Goal: Task Accomplishment & Management: Manage account settings

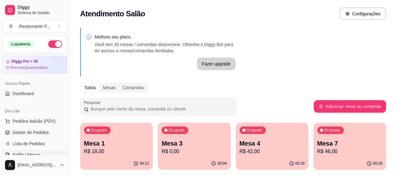
click at [317, 153] on p "R$ 46,00" at bounding box center [349, 152] width 65 height 8
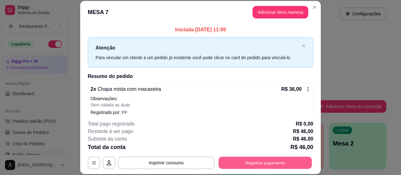
click at [240, 163] on button "Registrar pagamento" at bounding box center [265, 163] width 93 height 12
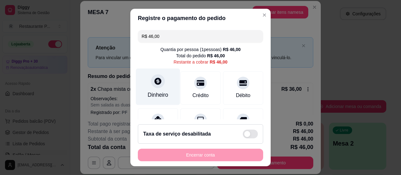
click at [155, 86] on div at bounding box center [158, 81] width 14 height 14
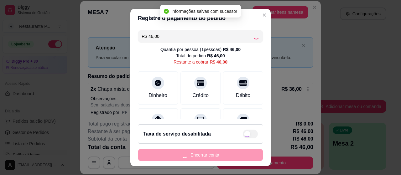
type input "R$ 0,00"
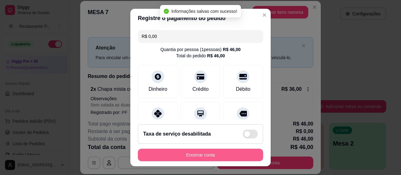
click at [231, 156] on button "Encerrar conta" at bounding box center [200, 155] width 125 height 13
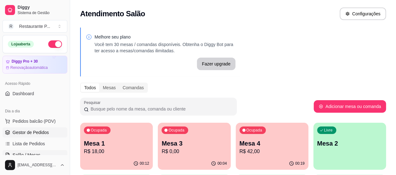
click at [23, 133] on span "Gestor de Pedidos" at bounding box center [31, 132] width 36 height 6
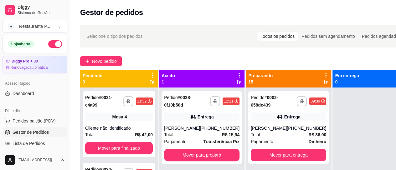
click at [323, 82] on icon at bounding box center [325, 82] width 5 height 5
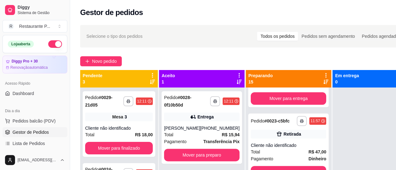
scroll to position [214, 0]
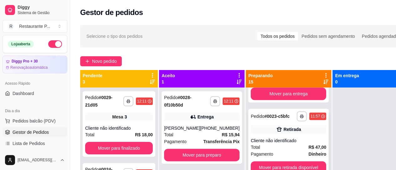
click at [285, 142] on div "**********" at bounding box center [288, 143] width 80 height 68
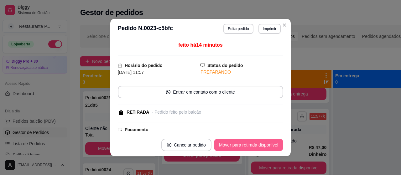
click at [246, 144] on button "Mover para retirada disponível" at bounding box center [248, 145] width 69 height 13
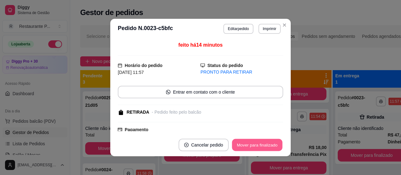
click at [246, 144] on button "Mover para finalizado" at bounding box center [257, 145] width 50 height 12
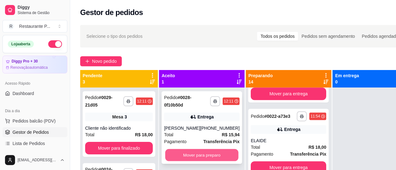
click at [193, 157] on button "Mover para preparo" at bounding box center [201, 155] width 73 height 12
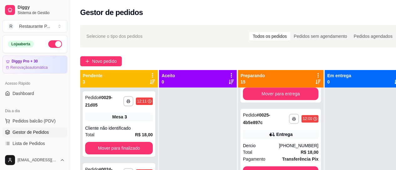
scroll to position [293, 0]
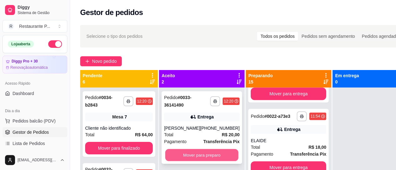
click at [198, 153] on button "Mover para preparo" at bounding box center [201, 155] width 73 height 12
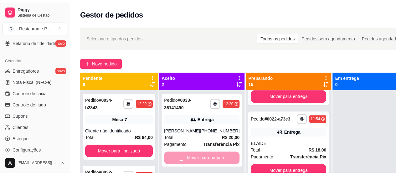
scroll to position [240, 0]
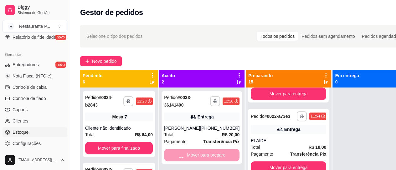
click at [36, 131] on link "Estoque" at bounding box center [35, 132] width 65 height 10
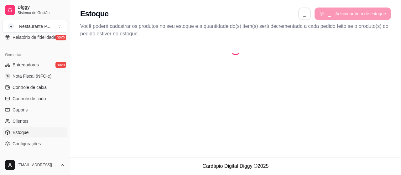
select select "QUANTITY_ORDER"
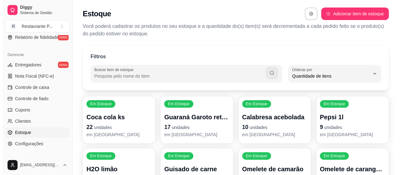
scroll to position [6, 0]
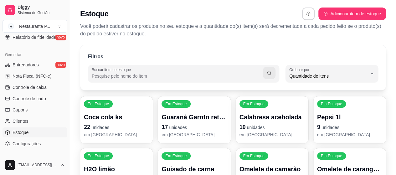
click at [151, 77] on input "Buscar item de estoque" at bounding box center [177, 76] width 171 height 6
click at [147, 77] on input "Buscar item de estoque" at bounding box center [177, 76] width 171 height 6
type input "peixe"
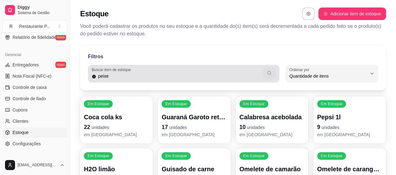
click at [271, 69] on button "button" at bounding box center [269, 73] width 12 height 12
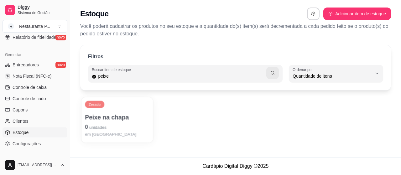
click at [89, 132] on div "Peixe na chapa 0 unidades em [GEOGRAPHIC_DATA]" at bounding box center [117, 125] width 65 height 24
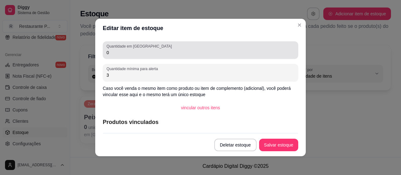
click at [118, 58] on div "Quantidade em estoque 0" at bounding box center [200, 50] width 195 height 18
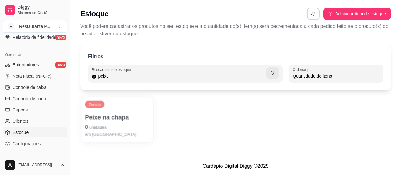
click at [123, 121] on p "Peixe na chapa" at bounding box center [117, 117] width 65 height 8
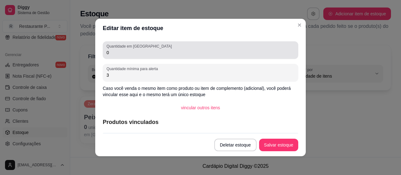
click at [148, 42] on div "Quantidade em estoque 0" at bounding box center [200, 50] width 195 height 18
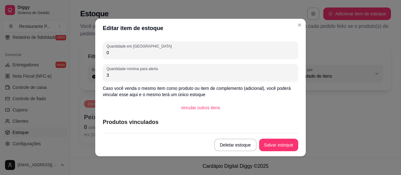
click at [142, 50] on input "0" at bounding box center [200, 52] width 188 height 6
type input "e"
type input "3"
click at [270, 142] on button "Salvar estoque" at bounding box center [278, 145] width 39 height 13
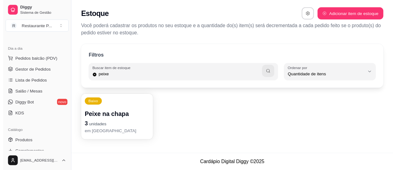
scroll to position [47, 0]
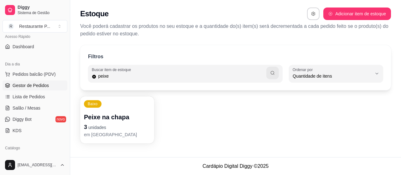
click at [39, 85] on span "Gestor de Pedidos" at bounding box center [31, 85] width 36 height 6
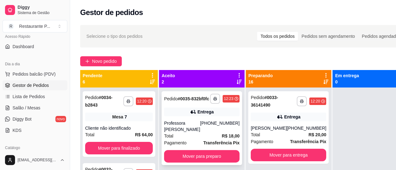
click at [180, 154] on div "**********" at bounding box center [202, 128] width 80 height 74
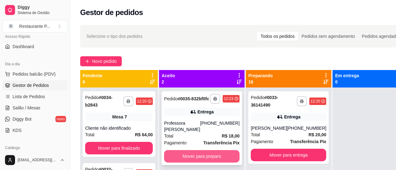
click at [201, 157] on button "Mover para preparo" at bounding box center [201, 156] width 75 height 13
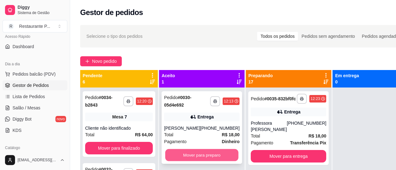
click at [211, 155] on button "Mover para preparo" at bounding box center [201, 155] width 73 height 12
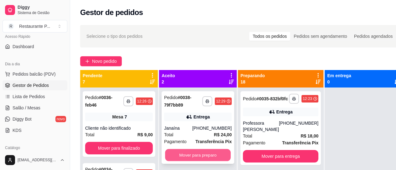
click at [195, 154] on button "Mover para preparo" at bounding box center [198, 155] width 66 height 12
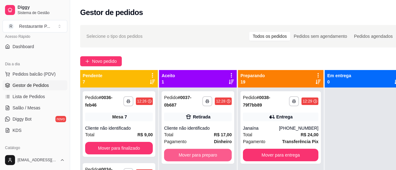
click at [195, 154] on button "Mover para preparo" at bounding box center [198, 155] width 68 height 13
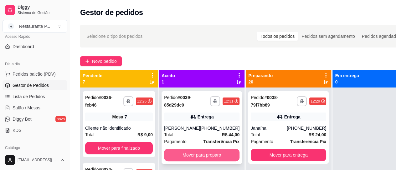
click at [195, 151] on button "Mover para preparo" at bounding box center [201, 155] width 75 height 13
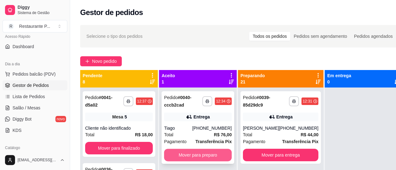
click at [204, 153] on button "Mover para preparo" at bounding box center [198, 155] width 68 height 13
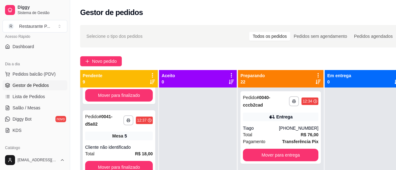
scroll to position [75, 0]
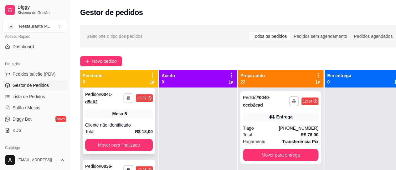
click at [124, 100] on button "button" at bounding box center [128, 98] width 10 height 10
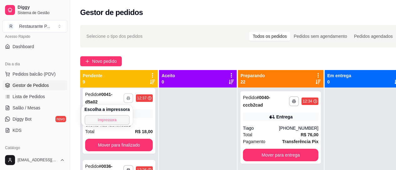
click at [111, 117] on button "Impressora" at bounding box center [107, 120] width 45 height 10
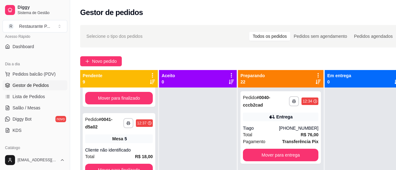
scroll to position [0, 0]
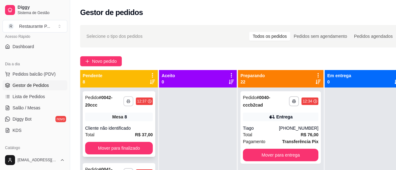
click at [127, 102] on rect "button" at bounding box center [128, 102] width 2 height 1
click at [127, 101] on icon "button" at bounding box center [129, 102] width 4 height 4
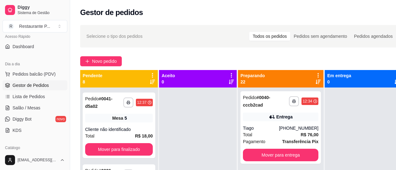
scroll to position [71, 0]
click at [123, 100] on button "button" at bounding box center [128, 103] width 10 height 10
click at [106, 124] on button "Impressora" at bounding box center [107, 125] width 44 height 10
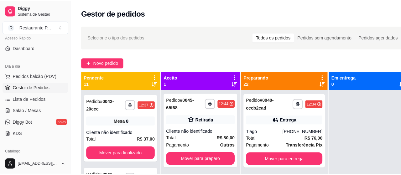
scroll to position [287, 0]
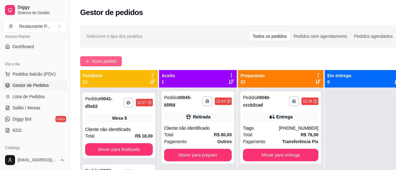
click at [104, 62] on span "Novo pedido" at bounding box center [104, 61] width 25 height 7
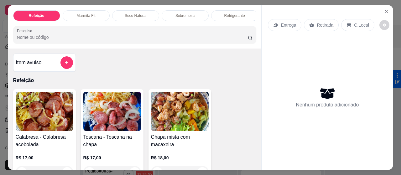
click at [73, 39] on input "Pesquisa" at bounding box center [132, 37] width 231 height 6
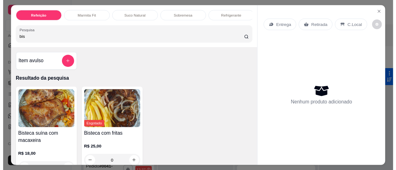
scroll to position [431, 0]
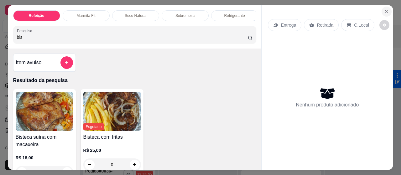
type input "bis"
click at [385, 10] on icon "Close" at bounding box center [386, 11] width 3 height 3
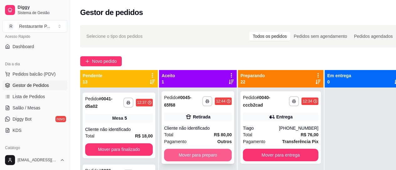
click at [190, 154] on button "Mover para preparo" at bounding box center [198, 155] width 68 height 13
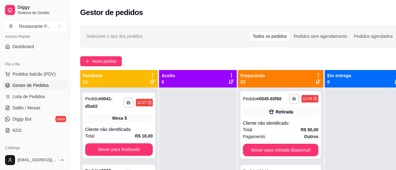
click at [316, 83] on icon at bounding box center [318, 82] width 5 height 4
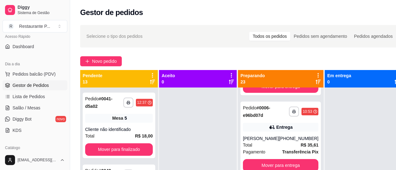
scroll to position [90, 0]
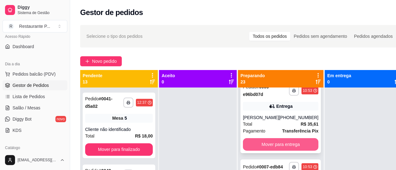
click at [297, 143] on button "Mover para entrega" at bounding box center [280, 144] width 75 height 13
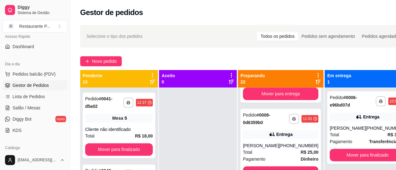
scroll to position [184, 0]
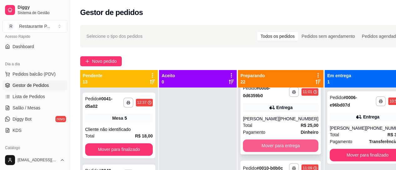
click at [306, 152] on button "Mover para entrega" at bounding box center [280, 146] width 75 height 13
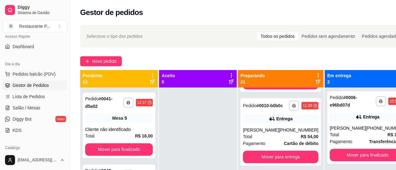
scroll to position [184, 0]
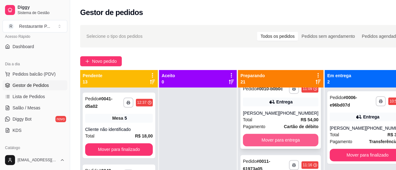
click at [304, 140] on button "Mover para entrega" at bounding box center [280, 140] width 75 height 13
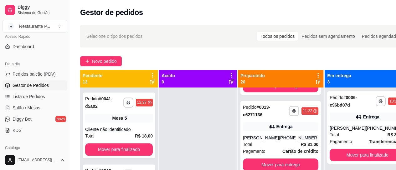
scroll to position [280, 0]
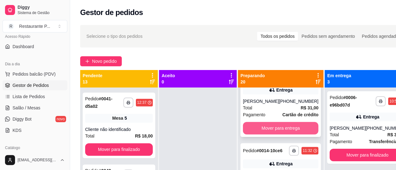
click at [290, 135] on button "Mover para entrega" at bounding box center [280, 128] width 75 height 13
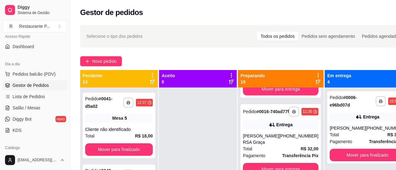
scroll to position [331, 0]
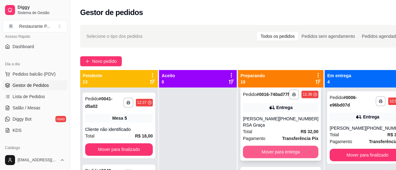
click at [289, 151] on button "Mover para entrega" at bounding box center [280, 152] width 75 height 13
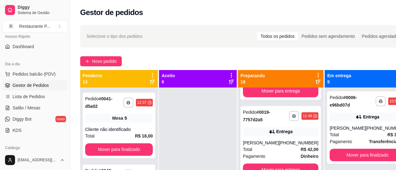
scroll to position [341, 0]
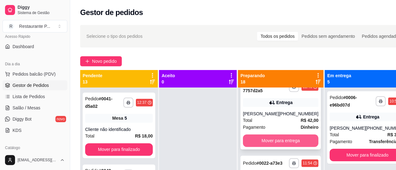
click at [299, 140] on button "Mover para entrega" at bounding box center [280, 141] width 75 height 13
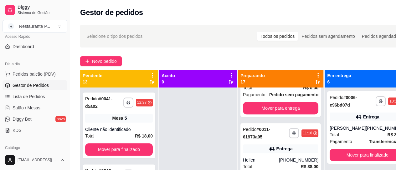
scroll to position [0, 0]
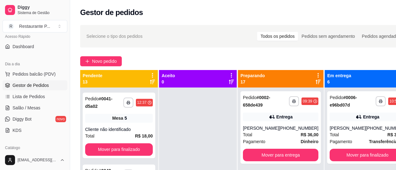
click at [316, 83] on icon at bounding box center [318, 82] width 5 height 5
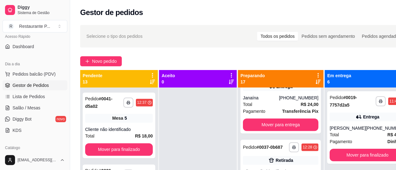
scroll to position [279, 0]
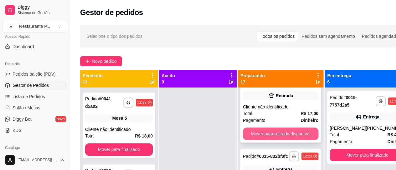
click at [304, 140] on button "Mover para retirada disponível" at bounding box center [280, 134] width 75 height 13
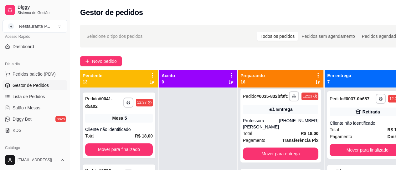
scroll to position [254, 0]
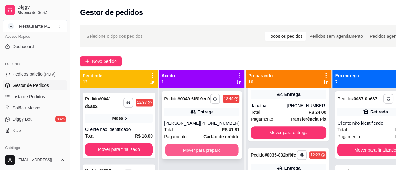
click at [187, 154] on button "Mover para preparo" at bounding box center [201, 150] width 73 height 12
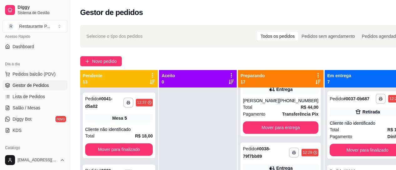
scroll to position [333, 0]
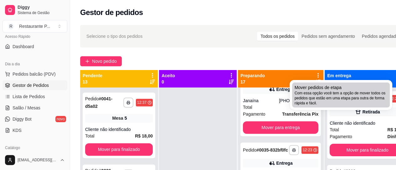
click at [319, 92] on span "Com essa opção você tem a opção de mover todos os pedidos que estão em uma etap…" at bounding box center [341, 98] width 93 height 15
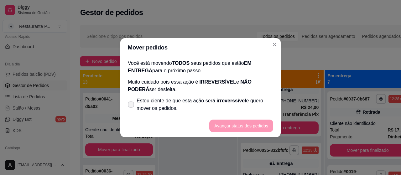
click at [131, 103] on icon at bounding box center [130, 105] width 5 height 4
click at [131, 106] on input "Estou ciente de que esta ação será irreverssível e quero mover os pedidos." at bounding box center [129, 108] width 4 height 4
checkbox input "true"
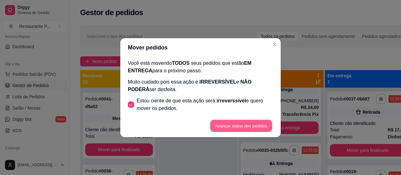
click at [232, 130] on button "Avançar status dos pedidos" at bounding box center [241, 126] width 62 height 12
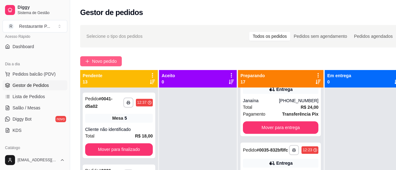
click at [88, 60] on icon "plus" at bounding box center [87, 61] width 4 height 4
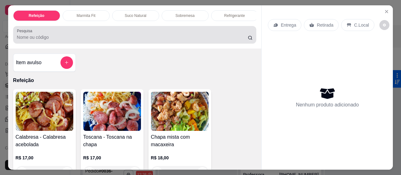
click at [40, 40] on input "Pesquisa" at bounding box center [132, 37] width 231 height 6
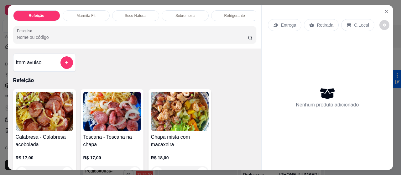
click at [74, 59] on div "Item avulso Refeição Calabresa - Calabresa acebolada R$ 17,00 0 Toscana - Tosca…" at bounding box center [134, 109] width 253 height 121
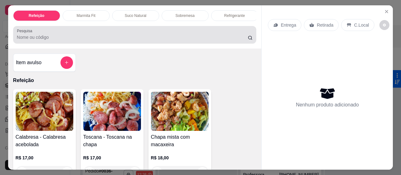
click at [32, 38] on input "Pesquisa" at bounding box center [132, 37] width 231 height 6
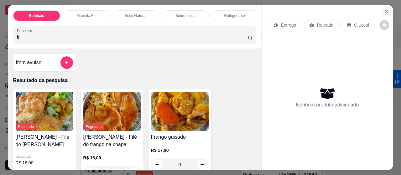
type input "fr"
click at [385, 9] on icon "Close" at bounding box center [386, 11] width 5 height 5
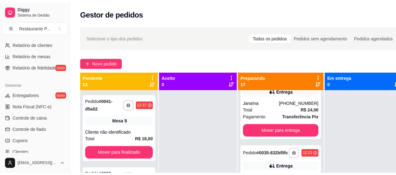
scroll to position [229, 0]
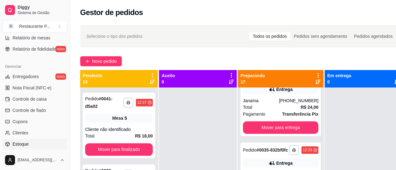
click at [21, 146] on span "Estoque" at bounding box center [21, 144] width 16 height 6
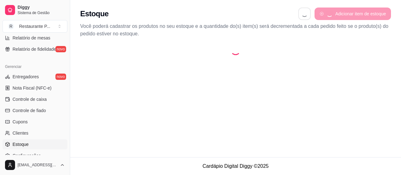
select select "QUANTITY_ORDER"
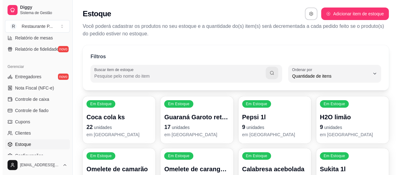
scroll to position [6, 0]
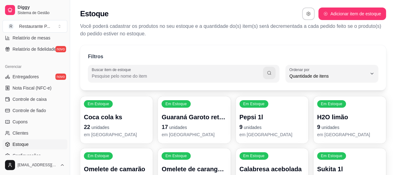
click at [124, 73] on input "Buscar item de estoque" at bounding box center [177, 76] width 171 height 6
click at [273, 71] on button "button" at bounding box center [269, 73] width 13 height 13
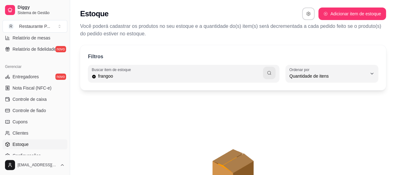
click at [240, 75] on input "frangoo" at bounding box center [179, 76] width 167 height 6
type input "frango"
click at [264, 69] on button "button" at bounding box center [269, 73] width 13 height 13
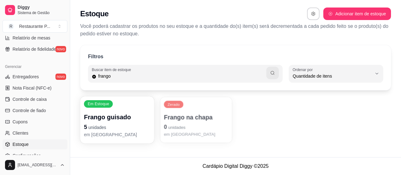
click at [182, 114] on p "Frango na chapa" at bounding box center [196, 117] width 65 height 8
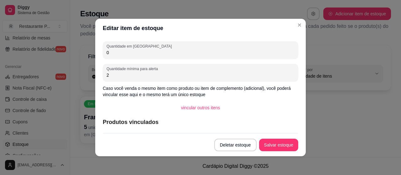
click at [120, 54] on input "0" at bounding box center [200, 52] width 188 height 6
type input "5"
click at [277, 147] on button "Salvar estoque" at bounding box center [278, 145] width 39 height 13
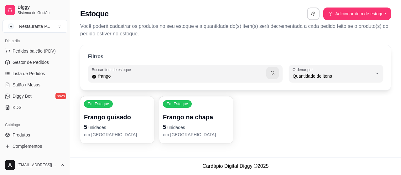
scroll to position [63, 0]
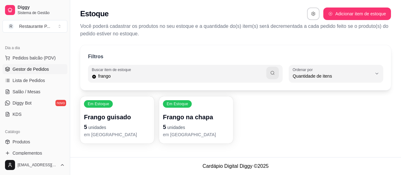
click at [36, 67] on span "Gestor de Pedidos" at bounding box center [31, 69] width 36 height 6
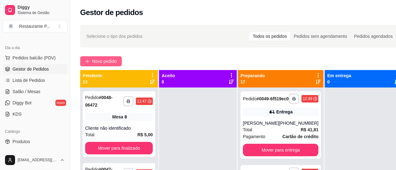
click at [96, 60] on span "Novo pedido" at bounding box center [104, 61] width 25 height 7
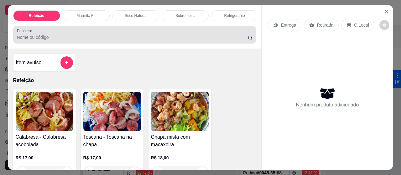
click at [47, 37] on input "Pesquisa" at bounding box center [132, 37] width 231 height 6
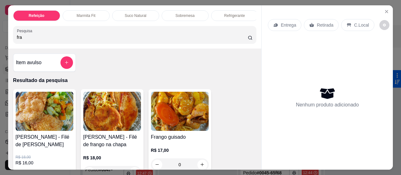
type input "fra"
click at [39, 116] on img at bounding box center [45, 111] width 58 height 39
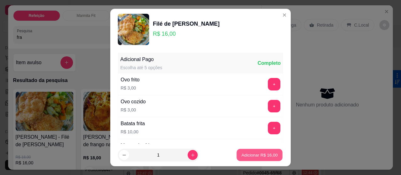
click at [247, 158] on p "Adicionar R$ 16,00" at bounding box center [259, 155] width 36 height 6
type input "1"
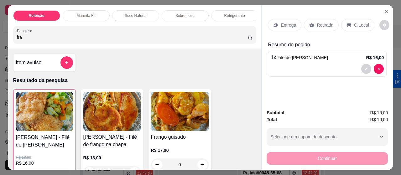
click at [288, 24] on p "Entrega" at bounding box center [288, 25] width 15 height 6
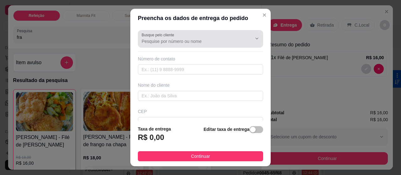
click at [207, 46] on div "Busque pelo cliente" at bounding box center [200, 39] width 125 height 18
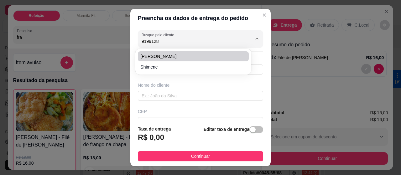
click at [151, 54] on span "[PERSON_NAME]" at bounding box center [189, 56] width 99 height 6
type input "[PERSON_NAME]"
type input "91991288896"
type input "[PERSON_NAME]"
type input "ALL GUIMARAES"
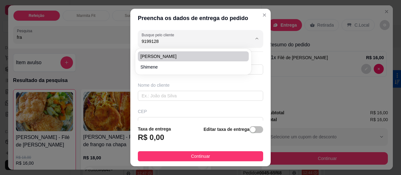
type input "[GEOGRAPHIC_DATA]"
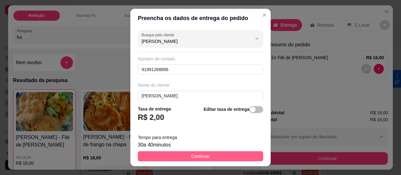
click at [185, 154] on button "Continuar" at bounding box center [200, 156] width 125 height 10
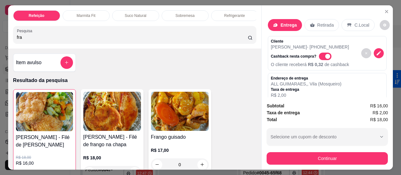
click at [303, 152] on button "Continuar" at bounding box center [326, 158] width 121 height 13
click at [325, 54] on span "Automatic updates" at bounding box center [327, 56] width 5 height 5
click at [322, 57] on input "Automatic updates" at bounding box center [320, 59] width 4 height 4
checkbox input "false"
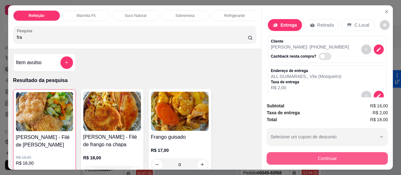
click at [319, 155] on button "Continuar" at bounding box center [326, 158] width 121 height 13
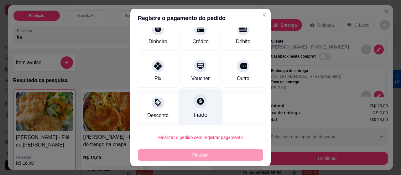
click at [197, 102] on icon at bounding box center [200, 101] width 7 height 7
type input "R$ 0,00"
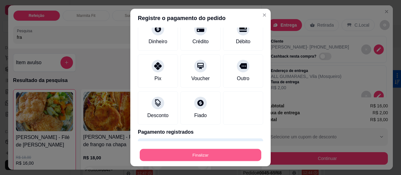
click at [175, 153] on button "Finalizar" at bounding box center [201, 155] width 122 height 12
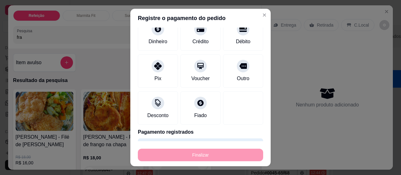
type input "0"
type input "-R$ 18,00"
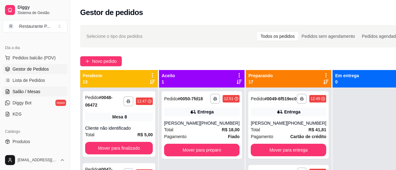
click at [26, 92] on span "Salão / Mesas" at bounding box center [27, 92] width 28 height 6
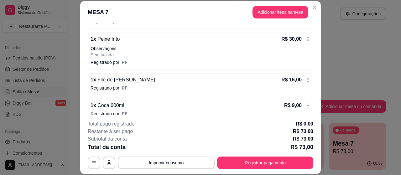
scroll to position [83, 0]
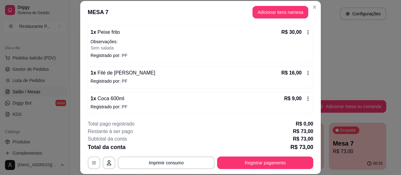
click at [305, 97] on icon at bounding box center [307, 98] width 5 height 5
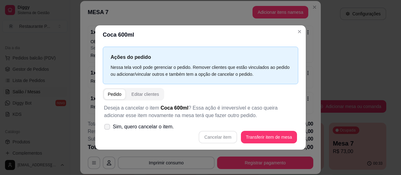
click at [107, 125] on icon at bounding box center [107, 126] width 5 height 3
click at [107, 128] on input "Sim, quero cancelar o item." at bounding box center [106, 130] width 4 height 4
checkbox input "true"
click at [223, 137] on button "Cancelar item" at bounding box center [218, 137] width 38 height 13
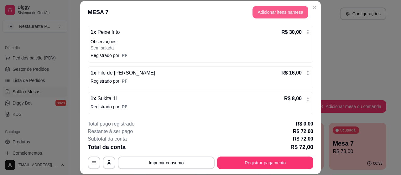
click at [268, 13] on button "Adicionar itens na mesa" at bounding box center [280, 12] width 56 height 13
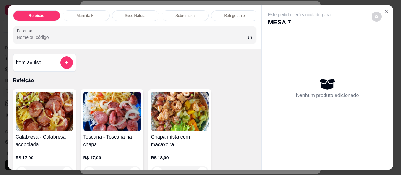
click at [240, 10] on div "Refrigerante" at bounding box center [234, 15] width 47 height 11
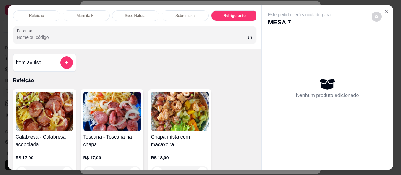
scroll to position [17, 0]
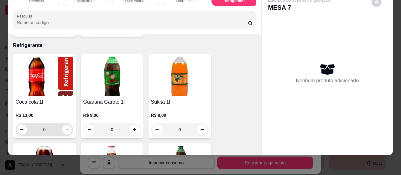
click at [65, 127] on icon "increase-product-quantity" at bounding box center [67, 129] width 5 height 5
type input "1"
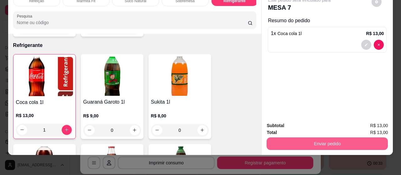
click at [297, 137] on button "Enviar pedido" at bounding box center [326, 143] width 121 height 13
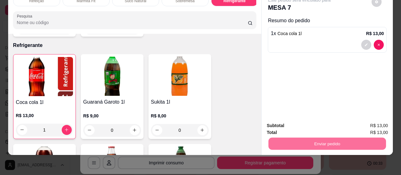
click at [300, 125] on button "Não registrar e enviar pedido" at bounding box center [306, 124] width 63 height 12
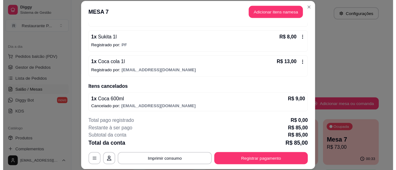
scroll to position [130, 0]
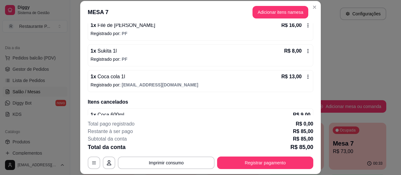
click at [306, 5] on header "MESA 7 Adicionar itens na mesa" at bounding box center [200, 12] width 240 height 23
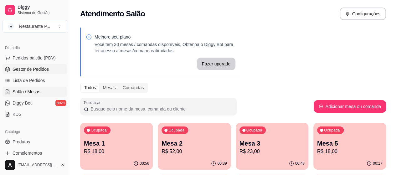
click at [24, 68] on span "Gestor de Pedidos" at bounding box center [31, 69] width 36 height 6
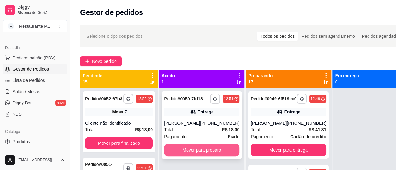
click at [184, 155] on button "Mover para preparo" at bounding box center [201, 150] width 75 height 13
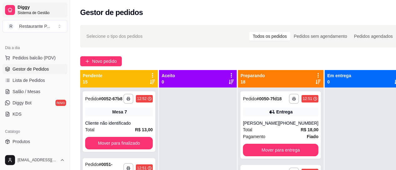
click at [23, 8] on span "Diggy" at bounding box center [41, 8] width 47 height 6
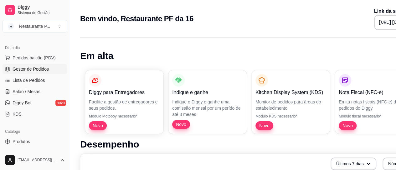
click at [37, 70] on span "Gestor de Pedidos" at bounding box center [31, 69] width 36 height 6
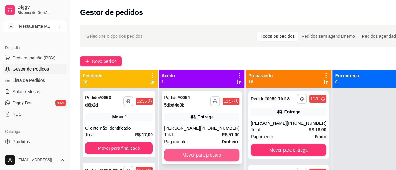
click at [220, 154] on button "Mover para preparo" at bounding box center [201, 155] width 75 height 13
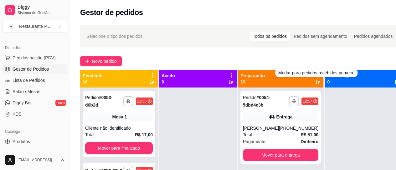
click at [315, 81] on div at bounding box center [318, 79] width 6 height 12
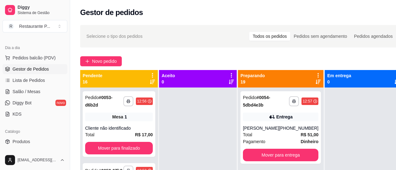
click at [316, 82] on icon at bounding box center [318, 82] width 5 height 5
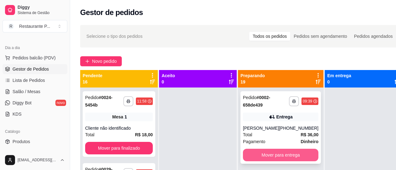
click at [277, 154] on button "Mover para entrega" at bounding box center [280, 155] width 75 height 13
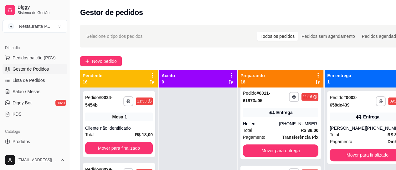
scroll to position [132, 0]
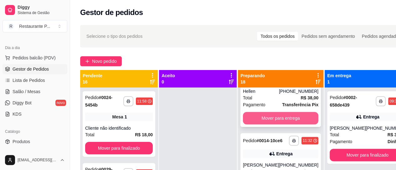
click at [300, 125] on button "Mover para entrega" at bounding box center [280, 118] width 75 height 13
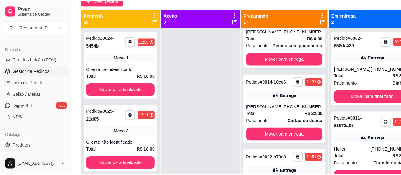
scroll to position [62, 0]
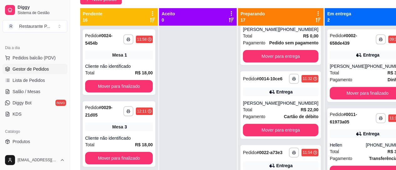
click at [357, 152] on div "Total R$ 38,00" at bounding box center [367, 151] width 75 height 7
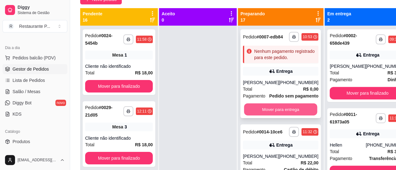
click at [265, 110] on button "Mover para entrega" at bounding box center [280, 110] width 73 height 12
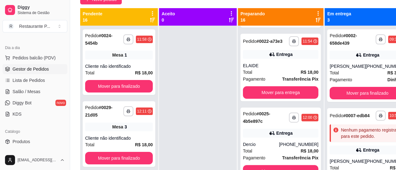
scroll to position [81, 0]
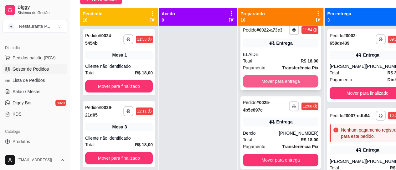
click at [296, 84] on button "Mover para entrega" at bounding box center [280, 81] width 75 height 13
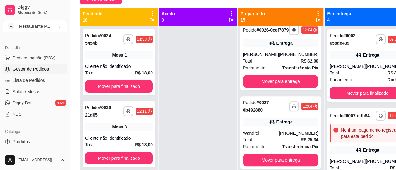
scroll to position [167, 0]
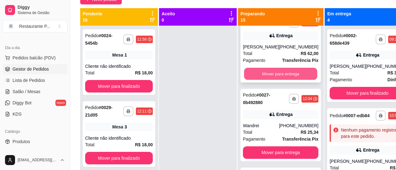
click at [305, 76] on button "Mover para entrega" at bounding box center [280, 74] width 73 height 12
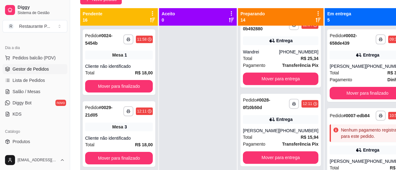
scroll to position [88, 0]
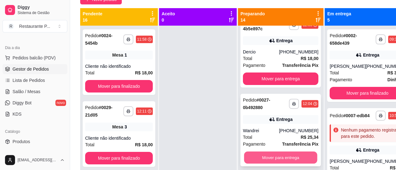
click at [268, 154] on button "Mover para entrega" at bounding box center [280, 158] width 73 height 12
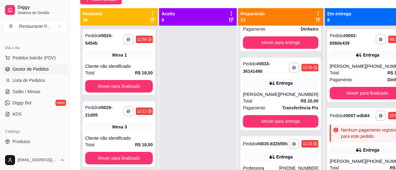
scroll to position [304, 0]
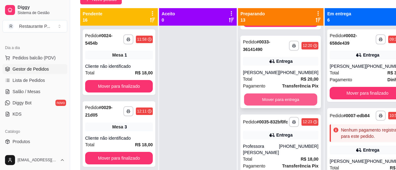
click at [292, 100] on button "Mover para entrega" at bounding box center [280, 100] width 73 height 12
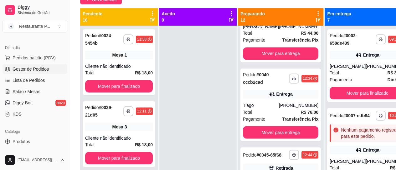
scroll to position [511, 0]
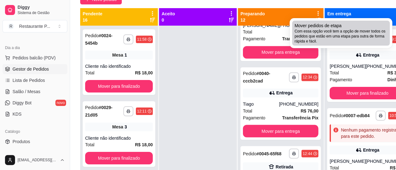
click at [315, 27] on span "Mover pedidos de etapa" at bounding box center [318, 26] width 47 height 6
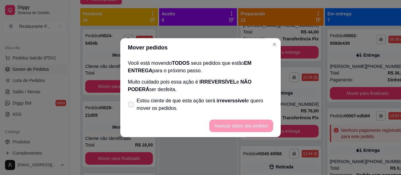
click at [132, 107] on span at bounding box center [131, 104] width 6 height 6
click at [132, 107] on input "Estou ciente de que esta ação será irreverssível e quero mover os pedidos." at bounding box center [129, 108] width 4 height 4
checkbox input "true"
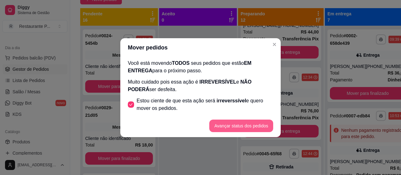
click at [232, 128] on button "Avançar status dos pedidos" at bounding box center [241, 126] width 64 height 13
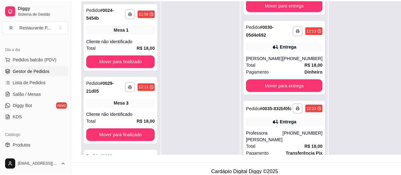
scroll to position [225, 0]
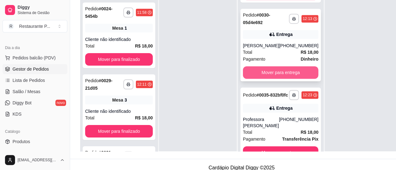
click at [284, 72] on button "Mover para entrega" at bounding box center [280, 72] width 75 height 13
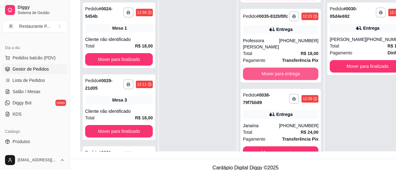
click at [284, 72] on button "Mover para entrega" at bounding box center [280, 74] width 75 height 13
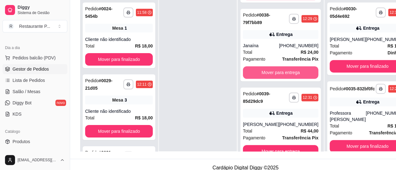
click at [284, 72] on button "Mover para entrega" at bounding box center [280, 72] width 75 height 13
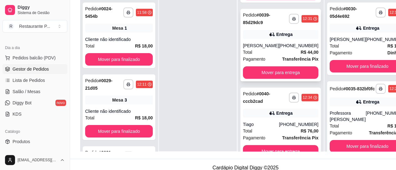
click at [277, 46] on div "[PERSON_NAME]" at bounding box center [261, 46] width 36 height 6
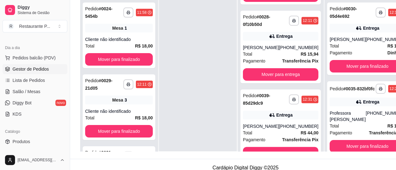
scroll to position [116, 0]
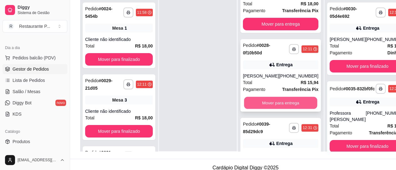
click at [282, 102] on button "Mover para entrega" at bounding box center [280, 103] width 73 height 12
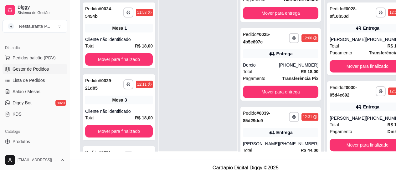
scroll to position [19, 0]
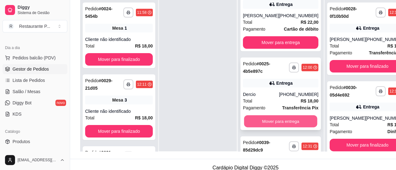
click at [275, 117] on button "Mover para entrega" at bounding box center [280, 122] width 73 height 12
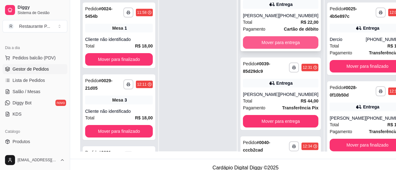
click at [255, 39] on button "Mover para entrega" at bounding box center [280, 42] width 75 height 13
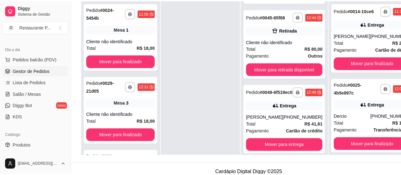
scroll to position [154, 0]
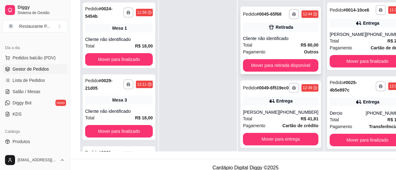
click at [273, 50] on div "Pagamento Outros" at bounding box center [280, 52] width 75 height 7
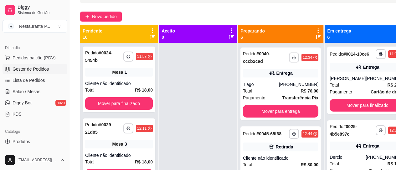
scroll to position [115, 0]
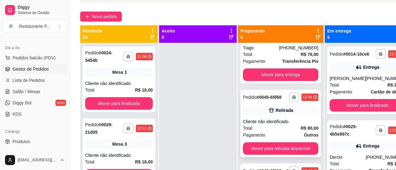
click at [261, 123] on div "Cliente não identificado" at bounding box center [280, 122] width 75 height 6
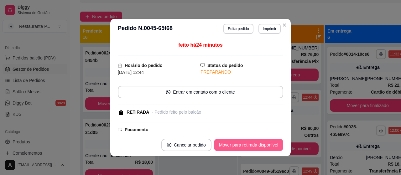
click at [224, 143] on button "Mover para retirada disponível" at bounding box center [248, 145] width 69 height 13
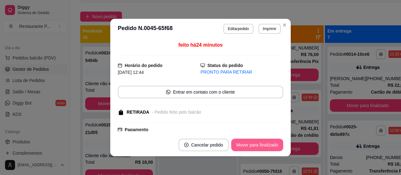
click at [246, 141] on button "Mover para finalizado" at bounding box center [257, 145] width 52 height 13
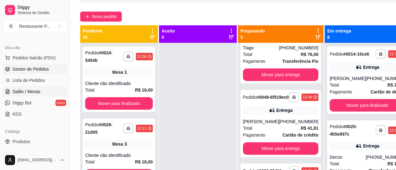
click at [26, 91] on span "Salão / Mesas" at bounding box center [27, 92] width 28 height 6
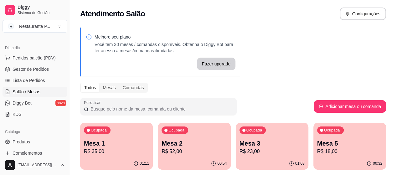
click at [317, 144] on p "Mesa 5" at bounding box center [349, 143] width 65 height 9
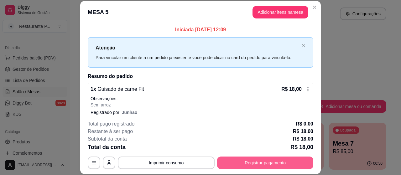
click at [233, 160] on button "Registrar pagamento" at bounding box center [265, 163] width 96 height 13
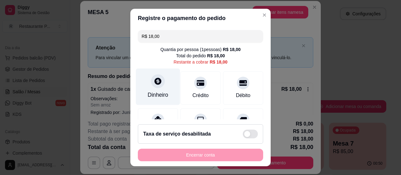
click at [152, 89] on div "Dinheiro" at bounding box center [158, 87] width 44 height 37
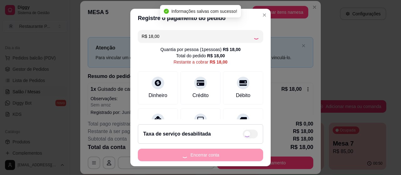
type input "R$ 0,00"
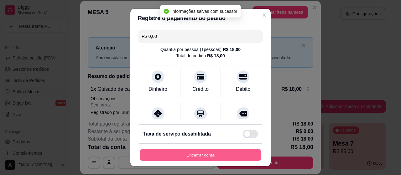
click at [219, 154] on button "Encerrar conta" at bounding box center [201, 155] width 122 height 12
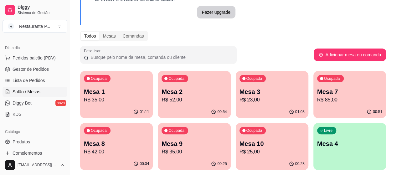
scroll to position [72, 0]
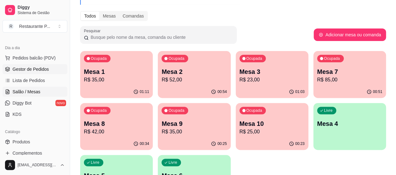
click at [34, 65] on link "Gestor de Pedidos" at bounding box center [35, 69] width 65 height 10
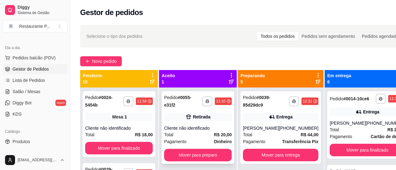
click at [188, 127] on div "Cliente não identificado" at bounding box center [198, 128] width 68 height 6
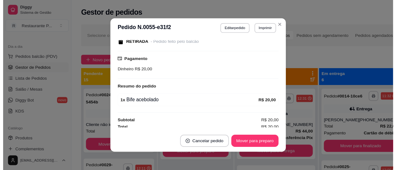
scroll to position [71, 0]
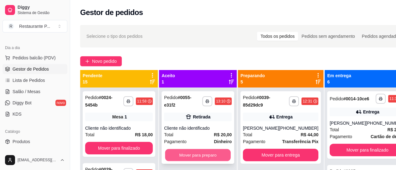
click at [197, 151] on button "Mover para preparo" at bounding box center [198, 155] width 66 height 12
click at [201, 150] on button "Mover para preparo" at bounding box center [198, 155] width 68 height 13
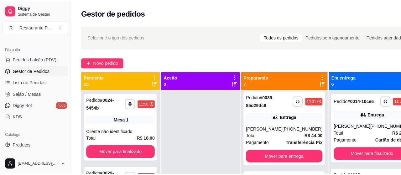
scroll to position [0, 0]
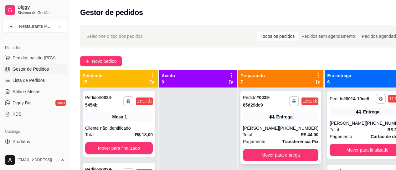
click at [287, 126] on div "[PHONE_NUMBER]" at bounding box center [298, 128] width 39 height 6
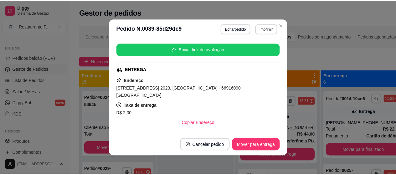
scroll to position [53, 0]
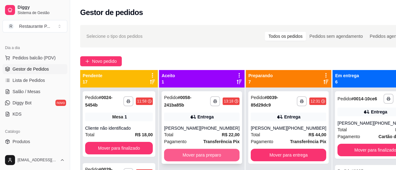
click at [195, 153] on button "Mover para preparo" at bounding box center [201, 155] width 75 height 13
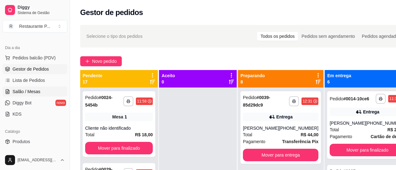
click at [30, 89] on span "Salão / Mesas" at bounding box center [27, 92] width 28 height 6
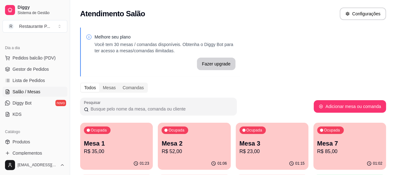
click at [240, 142] on p "Mesa 3" at bounding box center [272, 143] width 65 height 9
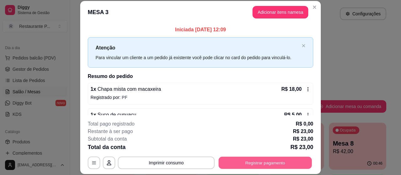
click at [255, 160] on button "Registrar pagamento" at bounding box center [265, 163] width 93 height 12
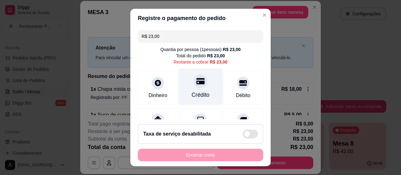
click at [197, 80] on icon at bounding box center [200, 81] width 8 height 8
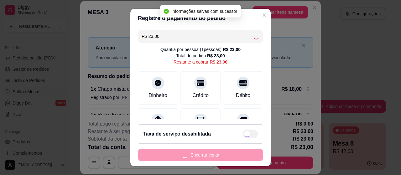
type input "R$ 0,00"
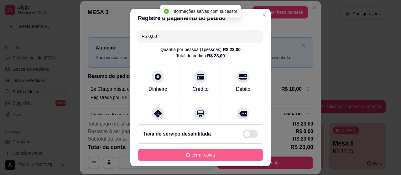
click at [218, 156] on button "Encerrar conta" at bounding box center [200, 155] width 125 height 13
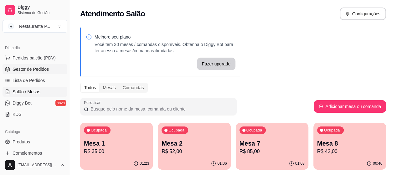
click at [37, 68] on span "Gestor de Pedidos" at bounding box center [31, 69] width 36 height 6
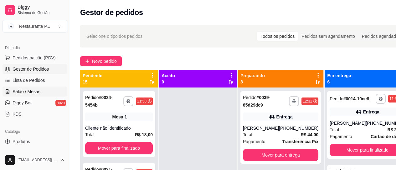
click at [26, 91] on span "Salão / Mesas" at bounding box center [27, 92] width 28 height 6
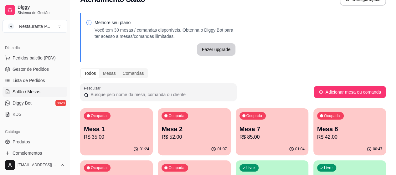
scroll to position [28, 0]
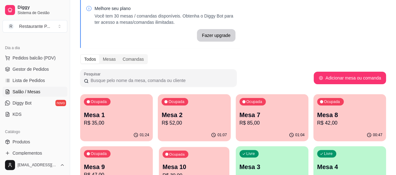
click at [163, 166] on p "Mesa 10" at bounding box center [194, 167] width 63 height 8
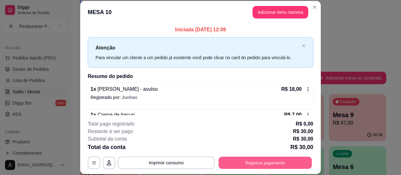
click at [269, 163] on button "Registrar pagamento" at bounding box center [265, 163] width 93 height 12
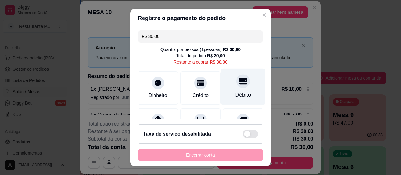
click at [236, 87] on div at bounding box center [243, 81] width 14 height 14
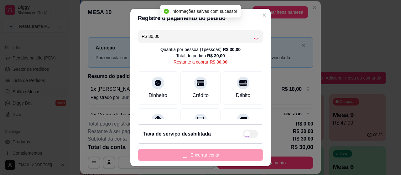
type input "R$ 0,00"
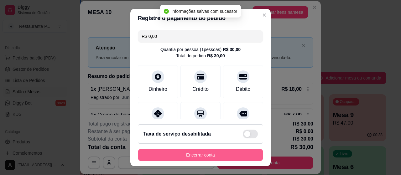
click at [200, 153] on button "Encerrar conta" at bounding box center [200, 155] width 125 height 13
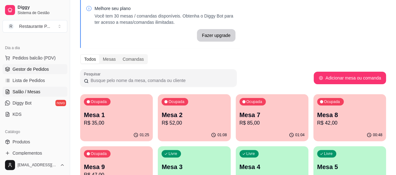
click at [18, 67] on span "Gestor de Pedidos" at bounding box center [31, 69] width 36 height 6
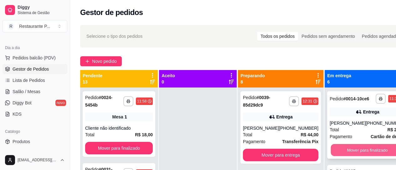
click at [359, 152] on button "Mover para finalizado" at bounding box center [367, 150] width 73 height 12
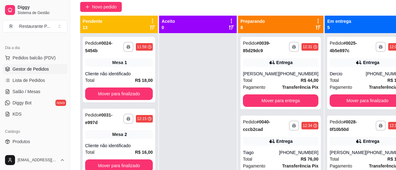
scroll to position [55, 0]
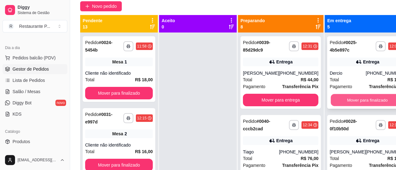
click at [365, 101] on button "Mover para finalizado" at bounding box center [367, 100] width 73 height 12
click at [365, 101] on button "Mover para finalizado" at bounding box center [367, 100] width 75 height 13
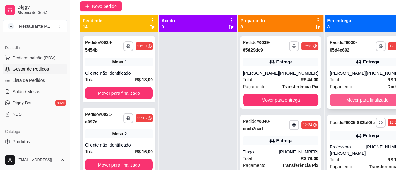
click at [346, 97] on button "Mover para finalizado" at bounding box center [367, 100] width 75 height 13
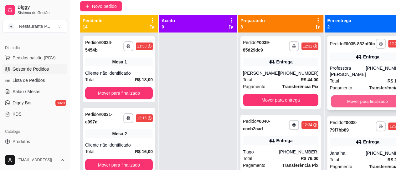
click at [376, 105] on button "Mover para finalizado" at bounding box center [367, 102] width 73 height 12
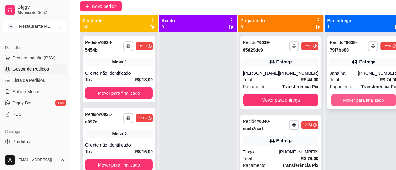
click at [371, 99] on button "Mover para finalizado" at bounding box center [364, 100] width 66 height 12
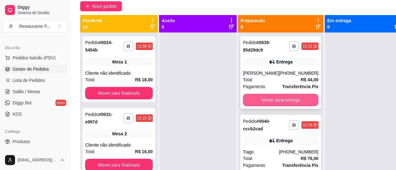
click at [284, 99] on button "Mover para entrega" at bounding box center [280, 100] width 75 height 13
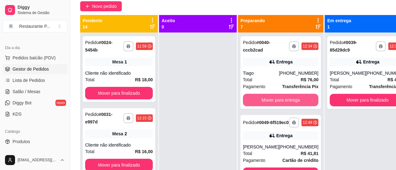
click at [284, 99] on button "Mover para entrega" at bounding box center [280, 100] width 75 height 13
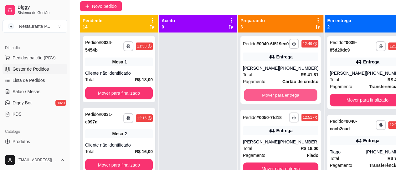
click at [284, 99] on button "Mover para entrega" at bounding box center [280, 95] width 73 height 12
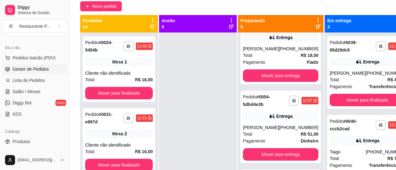
scroll to position [37, 0]
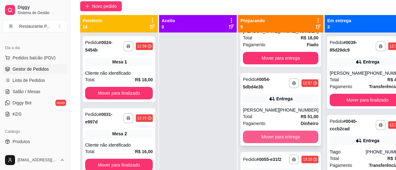
click at [301, 137] on button "Mover para entrega" at bounding box center [280, 137] width 75 height 13
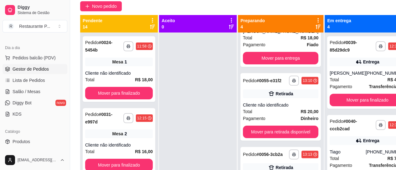
drag, startPoint x: 323, startPoint y: 110, endPoint x: 325, endPoint y: 124, distance: 14.8
click at [325, 124] on div "**********" at bounding box center [367, 118] width 85 height 170
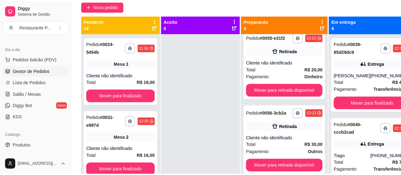
scroll to position [88, 0]
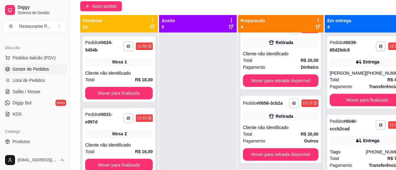
click at [237, 50] on div "Aceito 0" at bounding box center [198, 100] width 79 height 170
click at [258, 59] on div "Total R$ 20,00" at bounding box center [280, 60] width 75 height 7
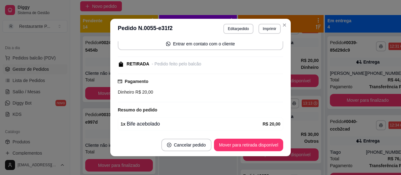
scroll to position [71, 0]
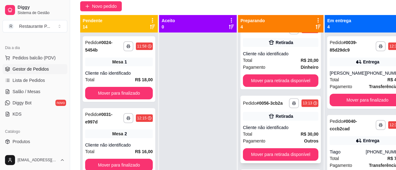
click at [294, 131] on div "Cliente não identificado" at bounding box center [280, 128] width 75 height 6
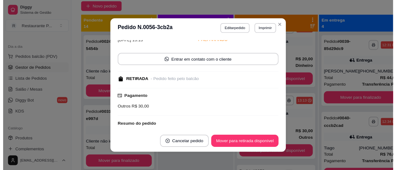
scroll to position [59, 0]
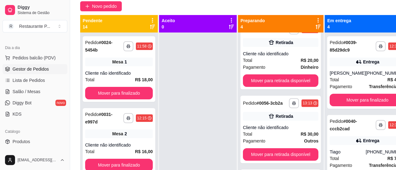
click at [316, 27] on icon at bounding box center [318, 26] width 5 height 5
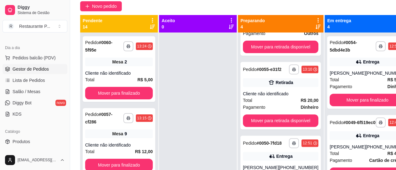
scroll to position [137, 0]
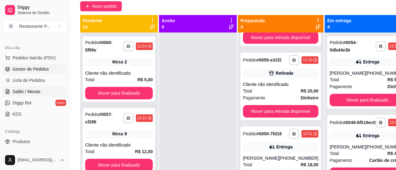
click at [27, 89] on span "Salão / Mesas" at bounding box center [27, 92] width 28 height 6
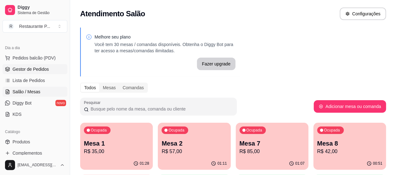
click at [33, 67] on span "Gestor de Pedidos" at bounding box center [31, 69] width 36 height 6
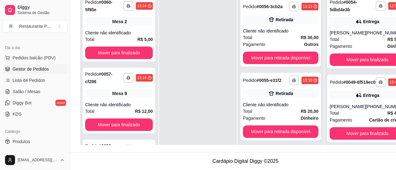
scroll to position [93, 0]
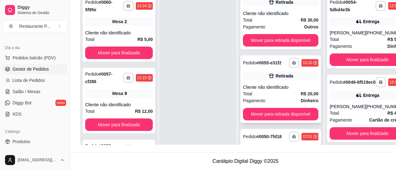
click at [288, 96] on div "Total R$ 20,00" at bounding box center [280, 94] width 75 height 7
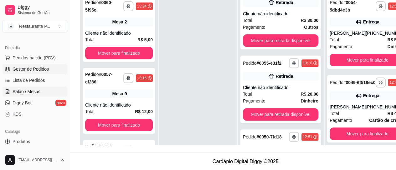
click at [33, 91] on span "Salão / Mesas" at bounding box center [27, 92] width 28 height 6
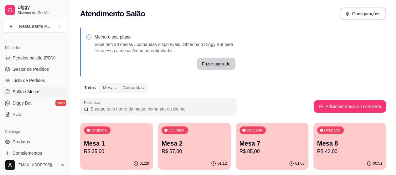
click at [317, 150] on p "R$ 42,00" at bounding box center [349, 152] width 65 height 8
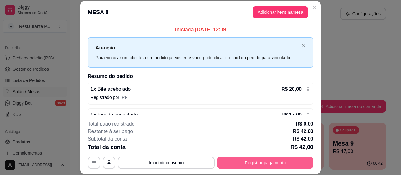
click at [273, 160] on button "Registrar pagamento" at bounding box center [265, 163] width 96 height 13
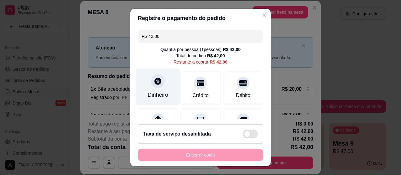
click at [145, 83] on div "Dinheiro" at bounding box center [158, 87] width 44 height 37
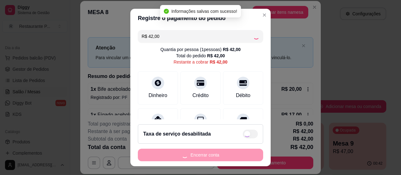
type input "R$ 0,00"
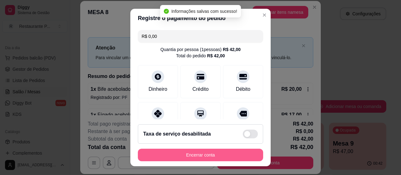
click at [206, 151] on button "Encerrar conta" at bounding box center [200, 155] width 125 height 13
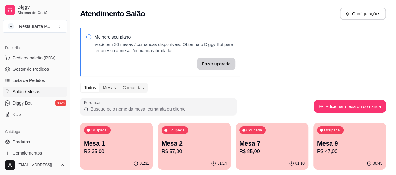
click at [240, 143] on p "Mesa 7" at bounding box center [272, 143] width 65 height 9
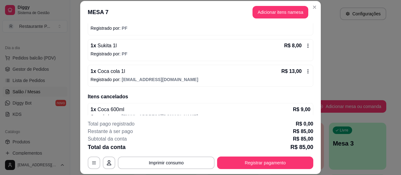
scroll to position [143, 0]
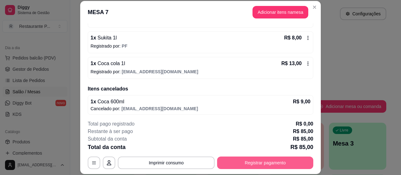
click at [221, 162] on button "Registrar pagamento" at bounding box center [265, 163] width 96 height 13
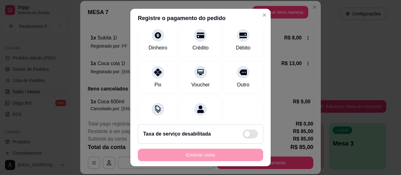
scroll to position [41, 0]
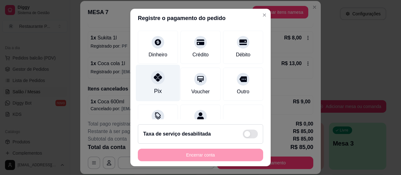
click at [152, 83] on div at bounding box center [158, 77] width 14 height 14
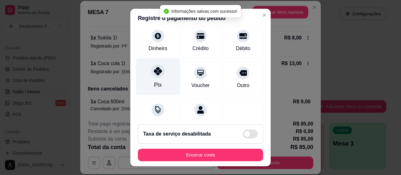
type input "R$ 0,00"
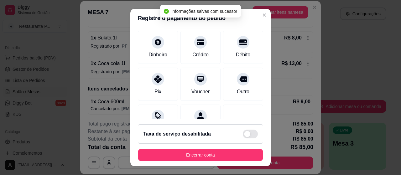
scroll to position [95, 0]
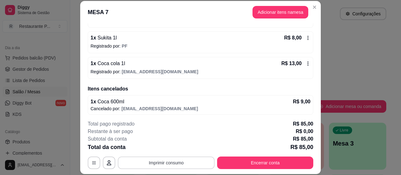
click at [184, 159] on button "Imprimir consumo" at bounding box center [166, 163] width 97 height 13
click at [169, 149] on button "Impressora" at bounding box center [166, 149] width 44 height 10
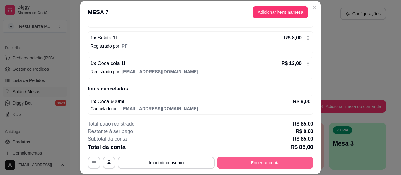
click at [252, 155] on div "**********" at bounding box center [200, 144] width 225 height 49
click at [255, 162] on button "Encerrar conta" at bounding box center [265, 163] width 96 height 13
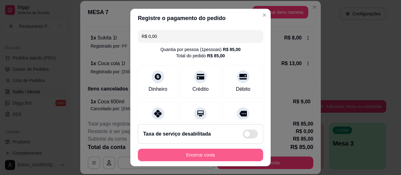
click at [195, 156] on button "Encerrar conta" at bounding box center [200, 155] width 125 height 13
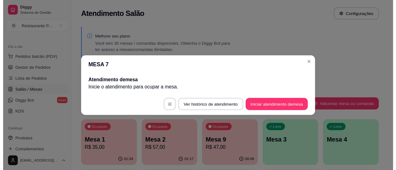
scroll to position [0, 0]
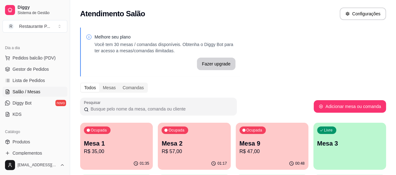
click at [240, 147] on p "Mesa 9" at bounding box center [272, 143] width 65 height 9
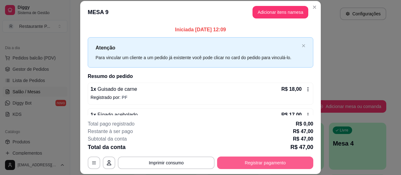
click at [245, 166] on button "Registrar pagamento" at bounding box center [265, 163] width 96 height 13
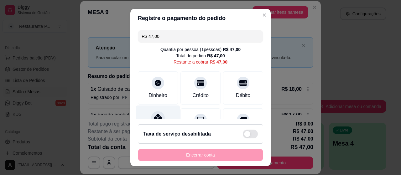
click at [151, 117] on div at bounding box center [158, 118] width 14 height 14
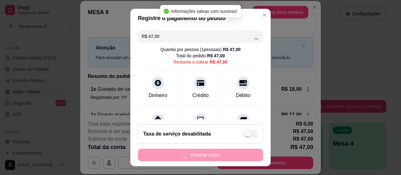
type input "R$ 0,00"
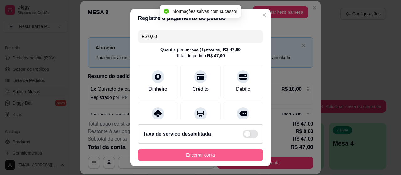
click at [182, 158] on button "Encerrar conta" at bounding box center [200, 155] width 125 height 13
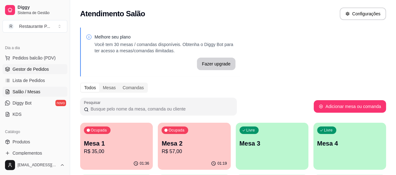
click at [15, 65] on link "Gestor de Pedidos" at bounding box center [35, 69] width 65 height 10
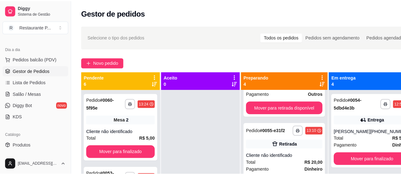
scroll to position [137, 0]
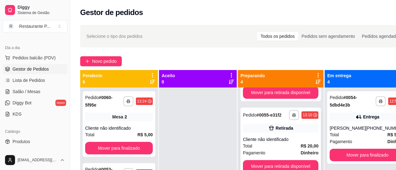
click at [268, 150] on div "Total R$ 20,00" at bounding box center [280, 146] width 75 height 7
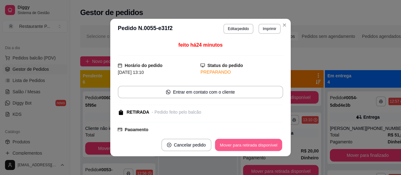
click at [231, 140] on button "Mover para retirada disponível" at bounding box center [248, 145] width 67 height 12
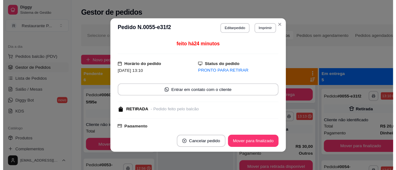
scroll to position [63, 0]
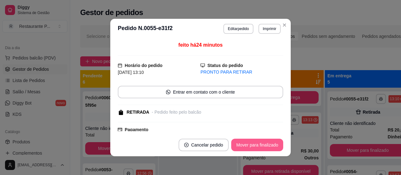
click at [245, 139] on button "Mover para finalizado" at bounding box center [257, 145] width 52 height 13
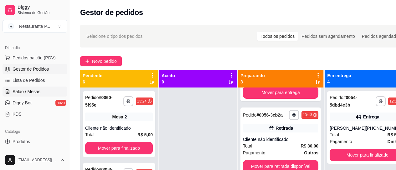
click at [20, 94] on link "Salão / Mesas" at bounding box center [35, 92] width 65 height 10
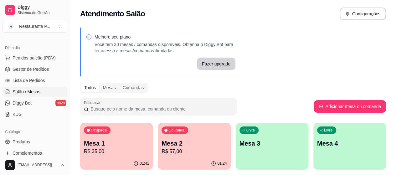
click at [177, 142] on p "Mesa 2" at bounding box center [194, 143] width 65 height 9
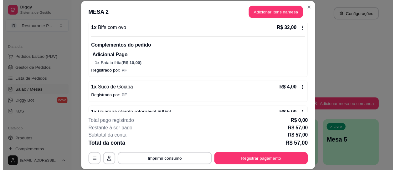
scroll to position [51, 0]
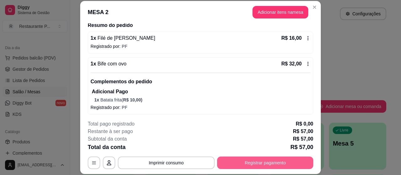
click at [245, 160] on button "Registrar pagamento" at bounding box center [265, 163] width 96 height 13
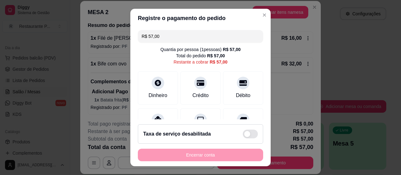
click at [165, 40] on input "R$ 57,00" at bounding box center [201, 36] width 118 height 13
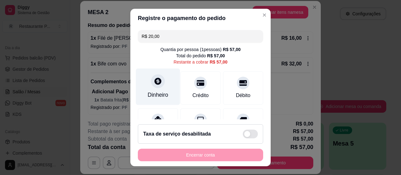
click at [154, 77] on icon at bounding box center [158, 81] width 8 height 8
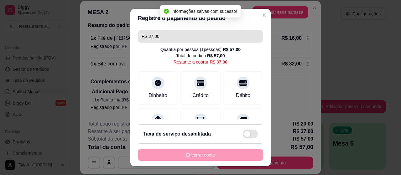
click at [168, 37] on input "R$ 37,00" at bounding box center [201, 36] width 118 height 13
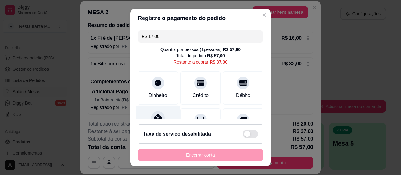
click at [151, 114] on div at bounding box center [158, 118] width 14 height 14
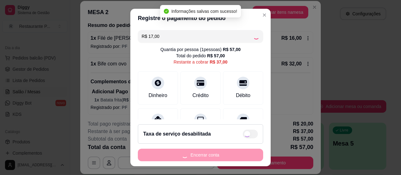
type input "R$ 20,00"
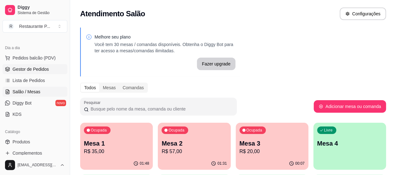
click at [32, 69] on span "Gestor de Pedidos" at bounding box center [31, 69] width 36 height 6
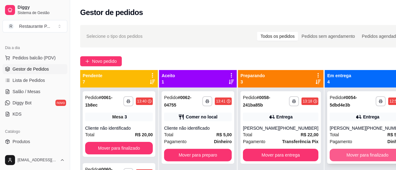
click at [359, 152] on button "Mover para finalizado" at bounding box center [367, 155] width 75 height 13
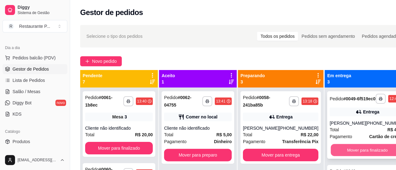
click at [356, 154] on button "Mover para finalizado" at bounding box center [367, 150] width 73 height 12
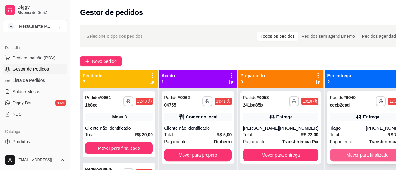
click at [355, 156] on button "Mover para finalizado" at bounding box center [367, 155] width 75 height 13
click at [354, 154] on button "Mover para finalizado" at bounding box center [367, 155] width 75 height 13
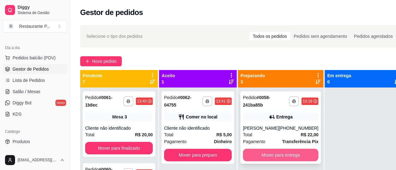
click at [279, 153] on button "Mover para entrega" at bounding box center [280, 155] width 75 height 13
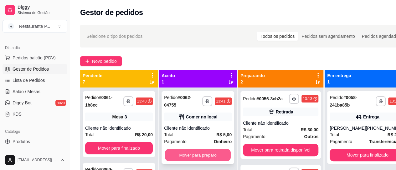
click at [206, 149] on button "Mover para preparo" at bounding box center [198, 155] width 66 height 12
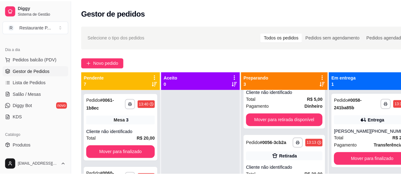
scroll to position [63, 0]
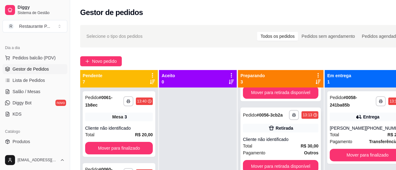
click at [301, 149] on strong "R$ 30,00" at bounding box center [310, 146] width 18 height 5
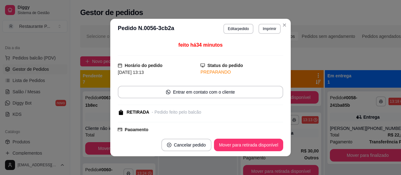
click at [251, 144] on button "Mover para retirada disponível" at bounding box center [248, 145] width 69 height 13
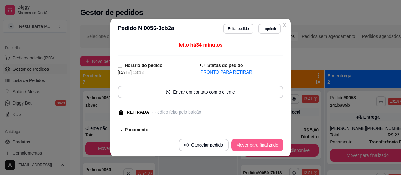
scroll to position [0, 0]
click at [251, 143] on button "Mover para finalizado" at bounding box center [257, 145] width 52 height 13
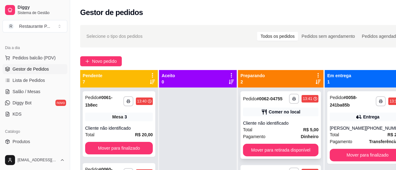
click at [256, 133] on div "Total R$ 5,00" at bounding box center [280, 130] width 75 height 7
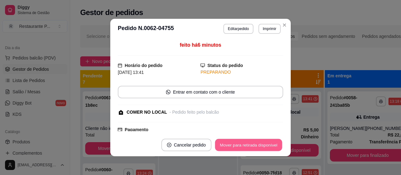
click at [228, 142] on button "Mover para retirada disponível" at bounding box center [248, 145] width 67 height 12
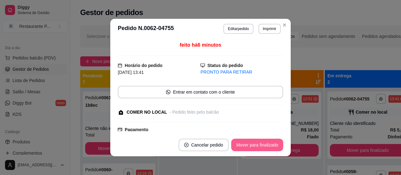
click at [246, 141] on button "Mover para finalizado" at bounding box center [257, 145] width 52 height 13
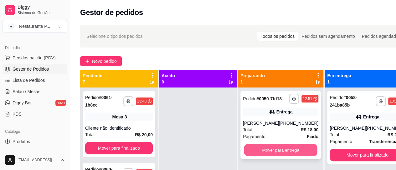
click at [289, 153] on button "Mover para entrega" at bounding box center [280, 150] width 73 height 12
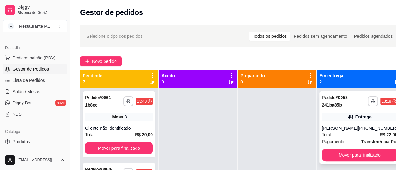
click at [344, 149] on button "Mover para finalizado" at bounding box center [359, 155] width 75 height 13
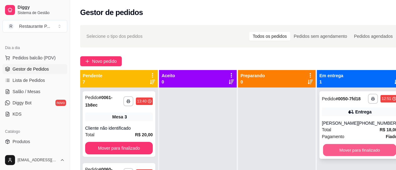
click at [353, 153] on button "Mover para finalizado" at bounding box center [359, 150] width 73 height 12
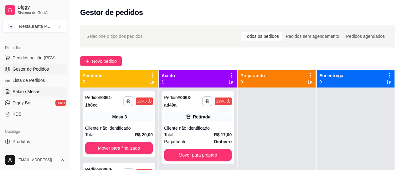
click at [27, 89] on span "Salão / Mesas" at bounding box center [27, 92] width 28 height 6
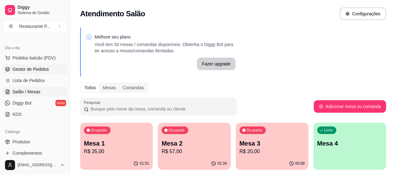
click at [39, 68] on span "Gestor de Pedidos" at bounding box center [31, 69] width 36 height 6
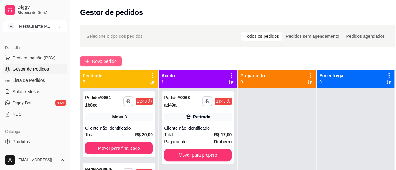
click at [93, 58] on span "Novo pedido" at bounding box center [104, 61] width 25 height 7
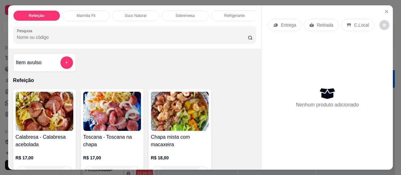
click at [132, 15] on p "Suco Natural" at bounding box center [136, 15] width 22 height 5
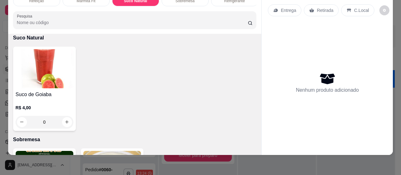
click at [293, 44] on div "Nenhum produto adicionado" at bounding box center [327, 82] width 119 height 123
click at [235, 160] on div "Refeição Marmita Fit Suco Natural Sobremesa Refrigerante Pesquisa Item avulso R…" at bounding box center [200, 87] width 401 height 175
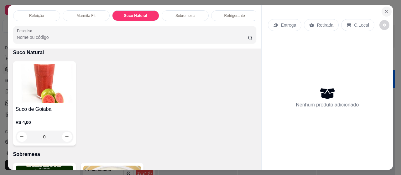
click at [381, 7] on button "Close" at bounding box center [386, 12] width 10 height 10
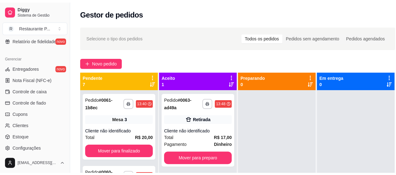
scroll to position [246, 0]
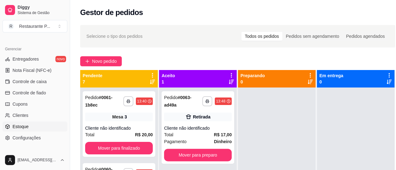
click at [25, 127] on span "Estoque" at bounding box center [21, 127] width 16 height 6
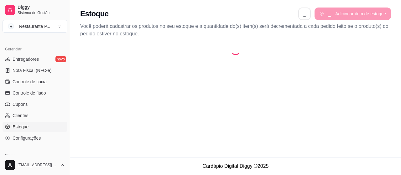
select select "QUANTITY_ORDER"
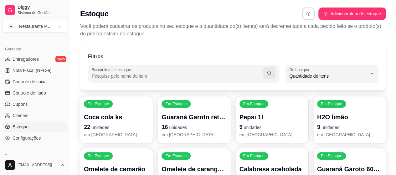
scroll to position [6, 0]
click at [108, 73] on input "Buscar item de estoque" at bounding box center [177, 76] width 171 height 6
type input "ta"
click at [268, 72] on icon "button" at bounding box center [269, 72] width 5 height 5
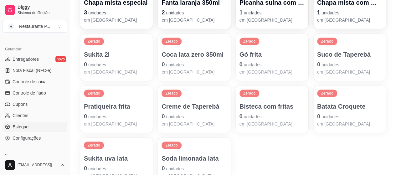
scroll to position [168, 0]
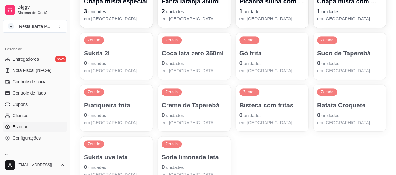
click at [337, 65] on span "unidades" at bounding box center [331, 63] width 18 height 5
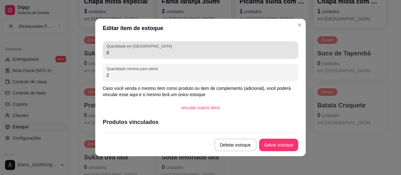
click at [141, 55] on input "0" at bounding box center [200, 52] width 188 height 6
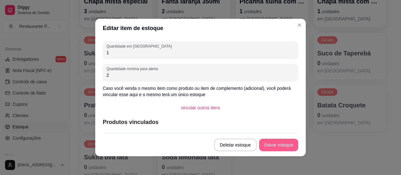
type input "1"
click at [277, 141] on button "Salvar estoque" at bounding box center [278, 145] width 38 height 12
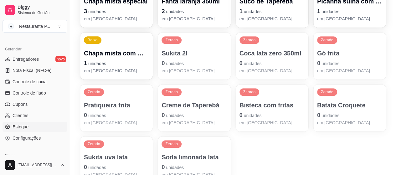
scroll to position [52, 0]
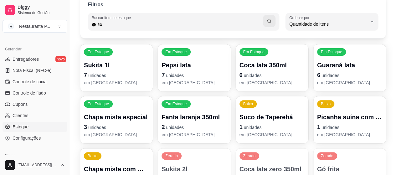
click at [172, 25] on input "ta" at bounding box center [179, 24] width 167 height 6
type input "t"
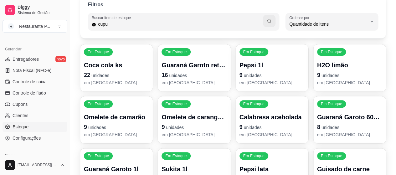
type input "cupu"
click at [268, 19] on icon "button" at bounding box center [269, 20] width 5 height 5
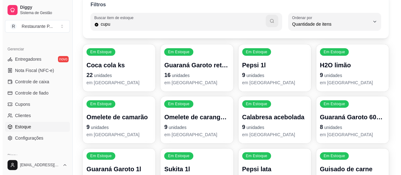
scroll to position [0, 0]
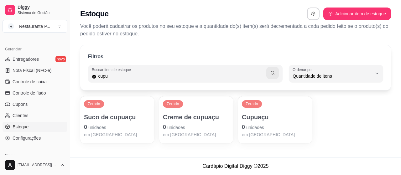
click at [123, 111] on div "Zerado Suco de cupuaçu 0 unidades em [GEOGRAPHIC_DATA]" at bounding box center [117, 119] width 74 height 47
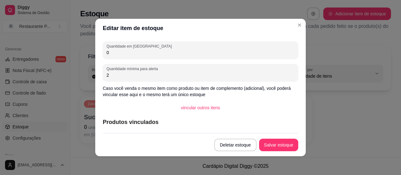
click at [123, 54] on input "0" at bounding box center [200, 52] width 188 height 6
type input "1"
click at [274, 140] on button "Salvar estoque" at bounding box center [278, 145] width 39 height 13
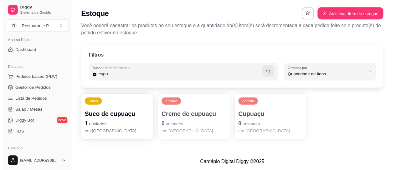
scroll to position [15, 0]
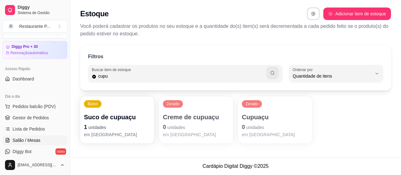
click at [33, 135] on link "Salão / Mesas" at bounding box center [35, 140] width 65 height 10
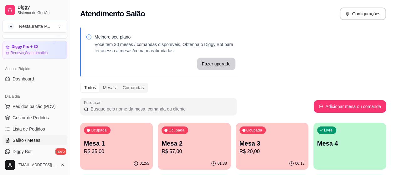
click at [103, 155] on div "Ocupada Mesa 1 R$ 35,00" at bounding box center [116, 140] width 73 height 35
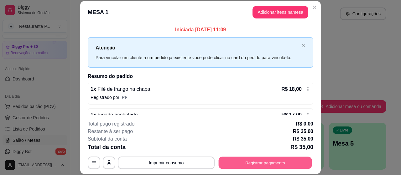
click at [273, 169] on button "Registrar pagamento" at bounding box center [265, 163] width 93 height 12
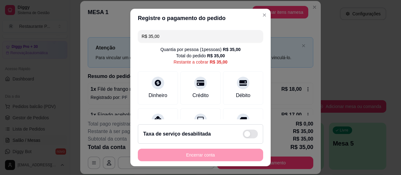
click at [182, 34] on input "R$ 35,00" at bounding box center [201, 36] width 118 height 13
click at [154, 115] on icon at bounding box center [158, 118] width 8 height 8
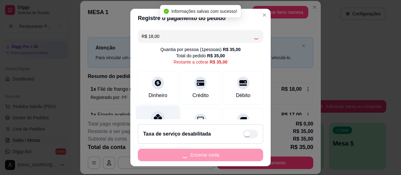
type input "R$ 17,00"
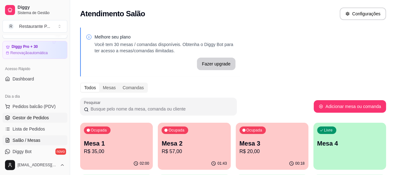
click at [28, 120] on link "Gestor de Pedidos" at bounding box center [35, 118] width 65 height 10
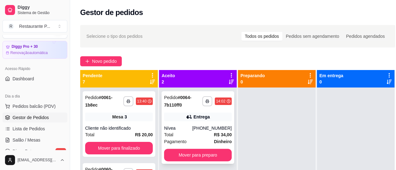
click at [184, 126] on div "Nívea" at bounding box center [178, 128] width 28 height 6
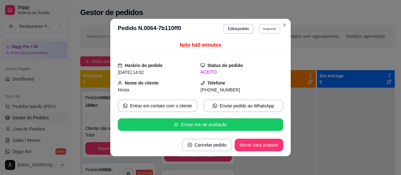
click at [263, 26] on button "Imprimir" at bounding box center [270, 29] width 22 height 10
click at [249, 53] on button "Impressora" at bounding box center [255, 51] width 45 height 10
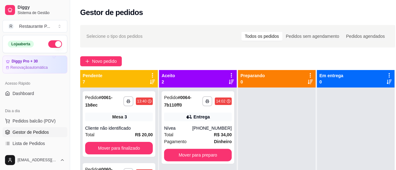
click at [52, 44] on button "button" at bounding box center [55, 44] width 14 height 8
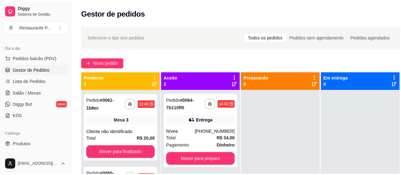
scroll to position [68, 0]
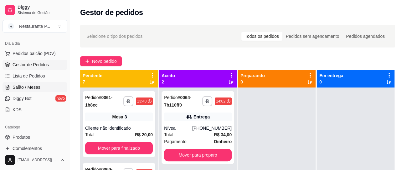
click at [47, 87] on link "Salão / Mesas" at bounding box center [35, 87] width 65 height 10
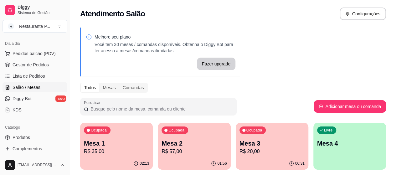
click at [170, 140] on p "Mesa 2" at bounding box center [194, 143] width 65 height 9
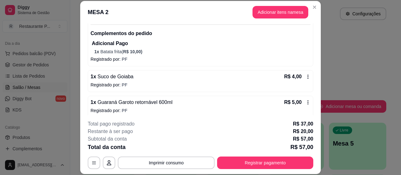
scroll to position [103, 0]
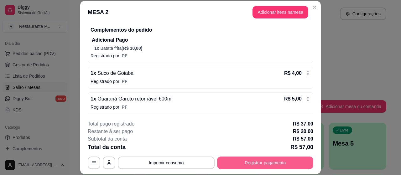
click at [251, 165] on button "Registrar pagamento" at bounding box center [265, 163] width 96 height 13
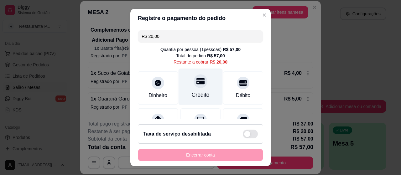
click at [196, 79] on icon at bounding box center [200, 81] width 8 height 8
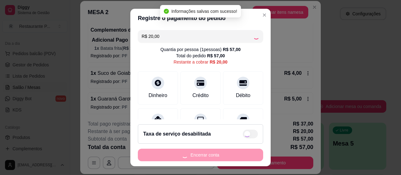
type input "R$ 0,00"
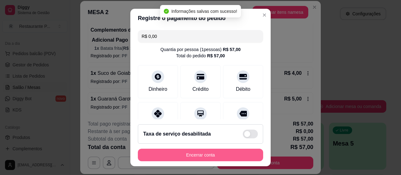
click at [198, 155] on button "Encerrar conta" at bounding box center [200, 155] width 125 height 13
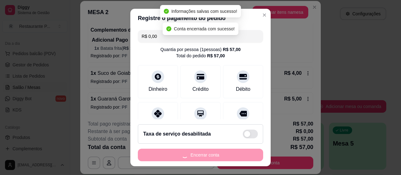
scroll to position [0, 0]
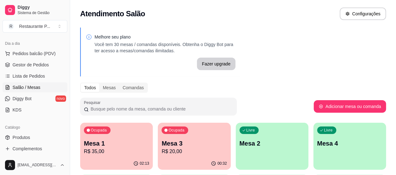
click at [117, 143] on p "Mesa 1" at bounding box center [116, 143] width 65 height 9
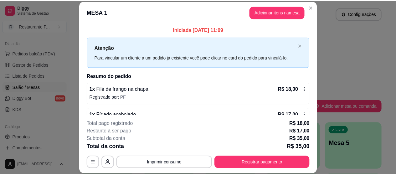
scroll to position [32, 0]
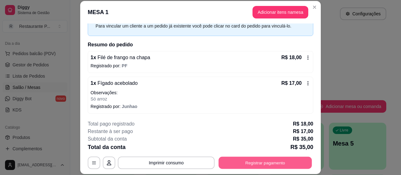
click at [255, 163] on button "Registrar pagamento" at bounding box center [265, 163] width 93 height 12
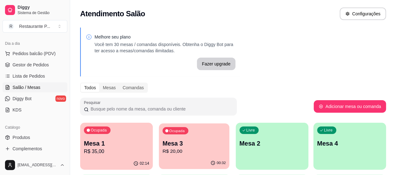
click at [174, 146] on p "Mesa 3" at bounding box center [194, 143] width 63 height 8
click at [99, 155] on div "Ocupada Mesa 1 R$ 35,00" at bounding box center [116, 140] width 73 height 35
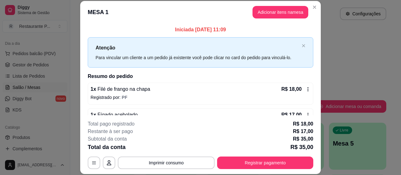
click at [263, 159] on button "Registrar pagamento" at bounding box center [265, 163] width 96 height 13
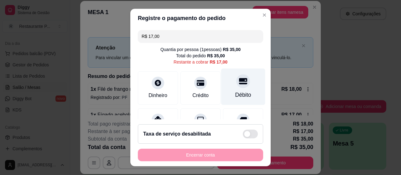
click at [239, 82] on icon at bounding box center [243, 81] width 8 height 8
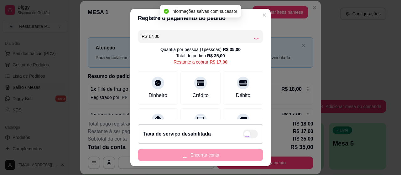
type input "R$ 0,00"
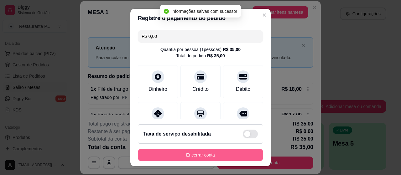
click at [216, 157] on button "Encerrar conta" at bounding box center [200, 155] width 125 height 13
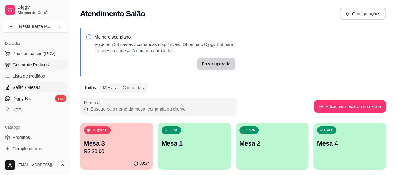
click at [35, 66] on span "Gestor de Pedidos" at bounding box center [31, 65] width 36 height 6
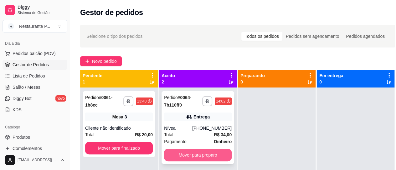
click at [200, 153] on button "Mover para preparo" at bounding box center [198, 155] width 68 height 13
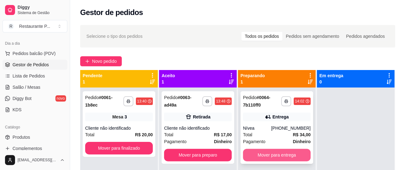
click at [277, 152] on button "Mover para entrega" at bounding box center [277, 155] width 68 height 13
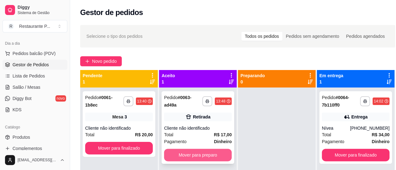
click at [209, 148] on div "**********" at bounding box center [198, 127] width 73 height 73
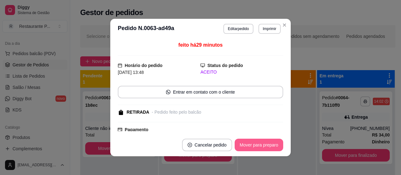
click at [268, 142] on button "Mover para preparo" at bounding box center [259, 145] width 49 height 13
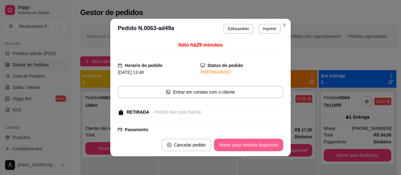
click at [262, 146] on button "Mover para retirada disponível" at bounding box center [248, 145] width 69 height 13
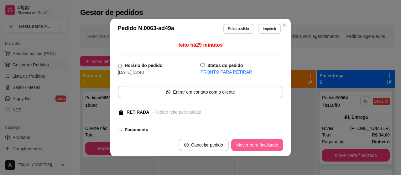
click at [262, 146] on button "Mover para finalizado" at bounding box center [257, 145] width 52 height 13
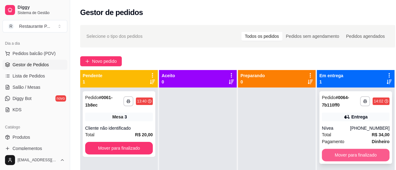
click at [363, 155] on button "Mover para finalizado" at bounding box center [356, 155] width 68 height 13
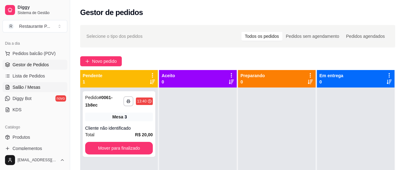
click at [24, 87] on span "Salão / Mesas" at bounding box center [27, 87] width 28 height 6
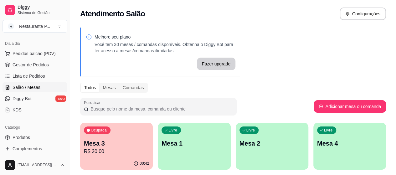
click at [100, 147] on div "Mesa 3 R$ 20,00" at bounding box center [116, 147] width 65 height 16
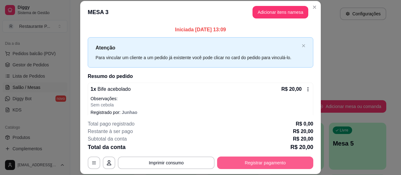
click at [262, 164] on button "Registrar pagamento" at bounding box center [265, 163] width 96 height 13
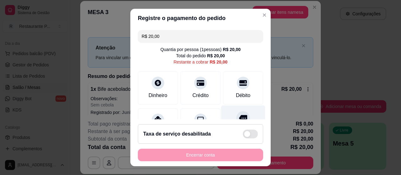
click at [238, 116] on div at bounding box center [243, 118] width 14 height 14
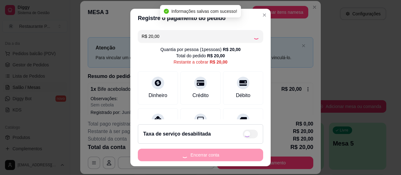
type input "R$ 0,00"
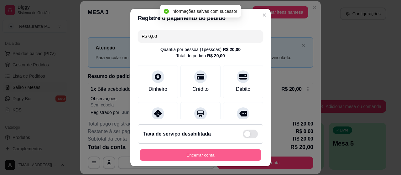
click at [202, 152] on button "Encerrar conta" at bounding box center [201, 155] width 122 height 12
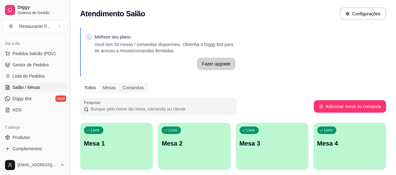
click at [68, 84] on button "Toggle Sidebar" at bounding box center [69, 87] width 5 height 175
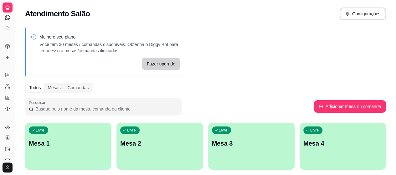
scroll to position [17, 0]
click at [13, 71] on button "Toggle Sidebar" at bounding box center [14, 87] width 5 height 175
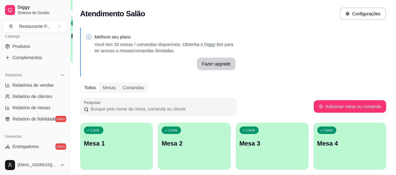
scroll to position [163, 0]
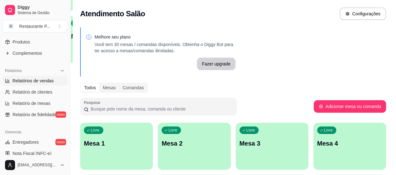
click at [39, 79] on span "Relatórios de vendas" at bounding box center [33, 81] width 41 height 6
select select "ALL"
select select "0"
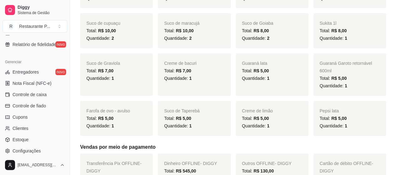
scroll to position [265, 0]
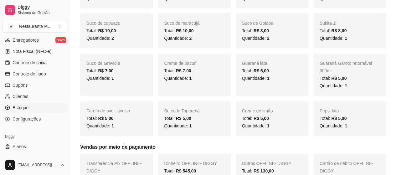
click at [16, 105] on span "Estoque" at bounding box center [21, 108] width 16 height 6
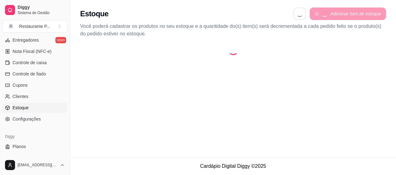
select select "QUANTITY_ORDER"
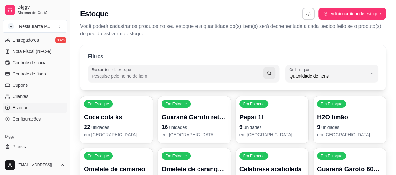
scroll to position [6, 0]
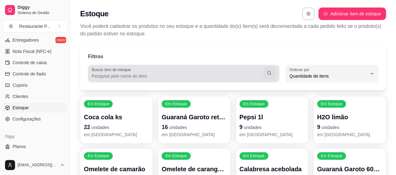
click at [158, 66] on div "Buscar item de estoque" at bounding box center [183, 74] width 191 height 18
click at [158, 68] on div at bounding box center [184, 73] width 184 height 13
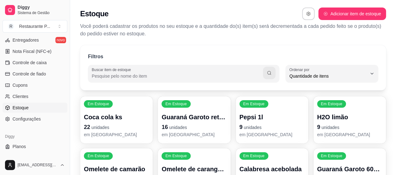
click at [183, 78] on input "Buscar item de estoque" at bounding box center [177, 76] width 171 height 6
type input "bac"
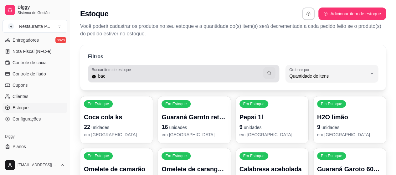
click at [267, 74] on icon "button" at bounding box center [269, 72] width 5 height 5
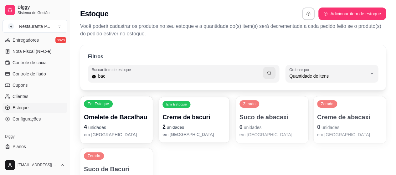
click at [207, 109] on div "Em Estoque Creme de bacuri 2 unidades em [GEOGRAPHIC_DATA]" at bounding box center [194, 120] width 70 height 46
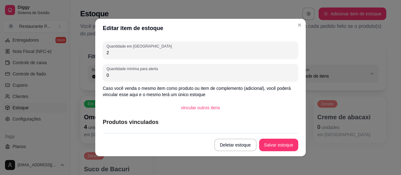
click at [136, 54] on input "2" at bounding box center [200, 52] width 188 height 6
type input "1"
click at [283, 144] on button "Salvar estoque" at bounding box center [278, 145] width 39 height 13
